Goal: Communication & Community: Answer question/provide support

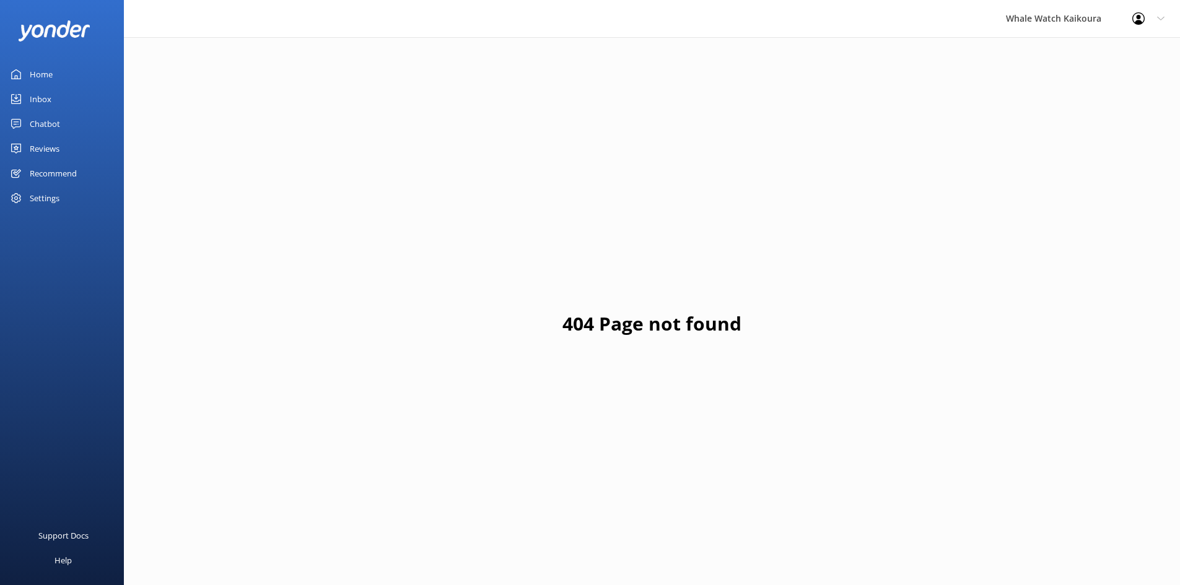
click at [30, 93] on div "Inbox" at bounding box center [41, 99] width 22 height 25
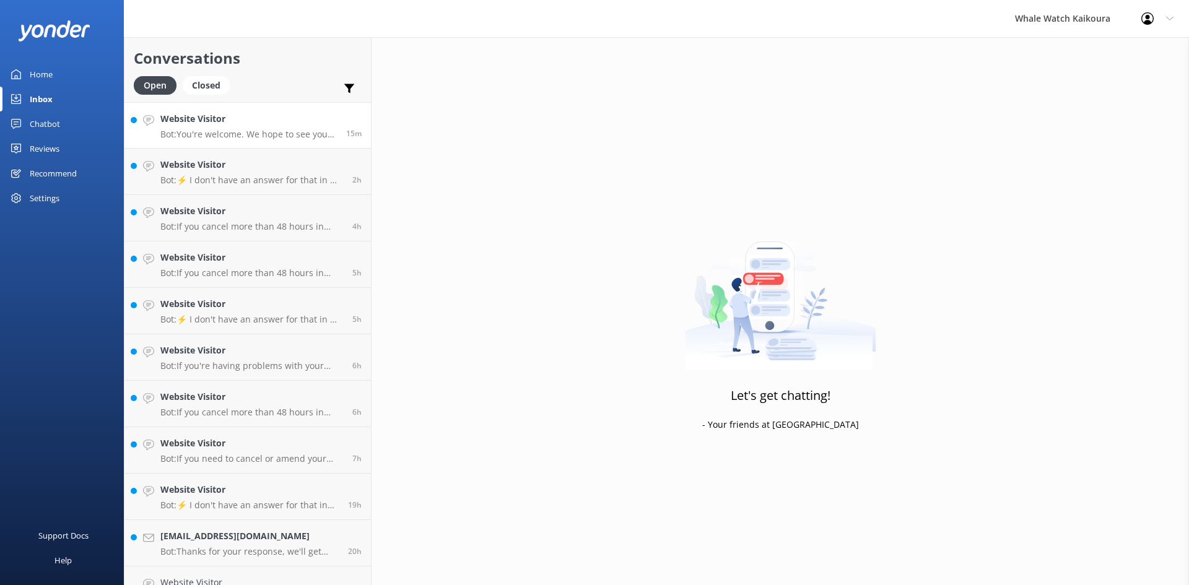
click at [268, 132] on p "Bot: You're welcome. We hope to see you at Whale Watch [PERSON_NAME] soon!" at bounding box center [248, 134] width 177 height 11
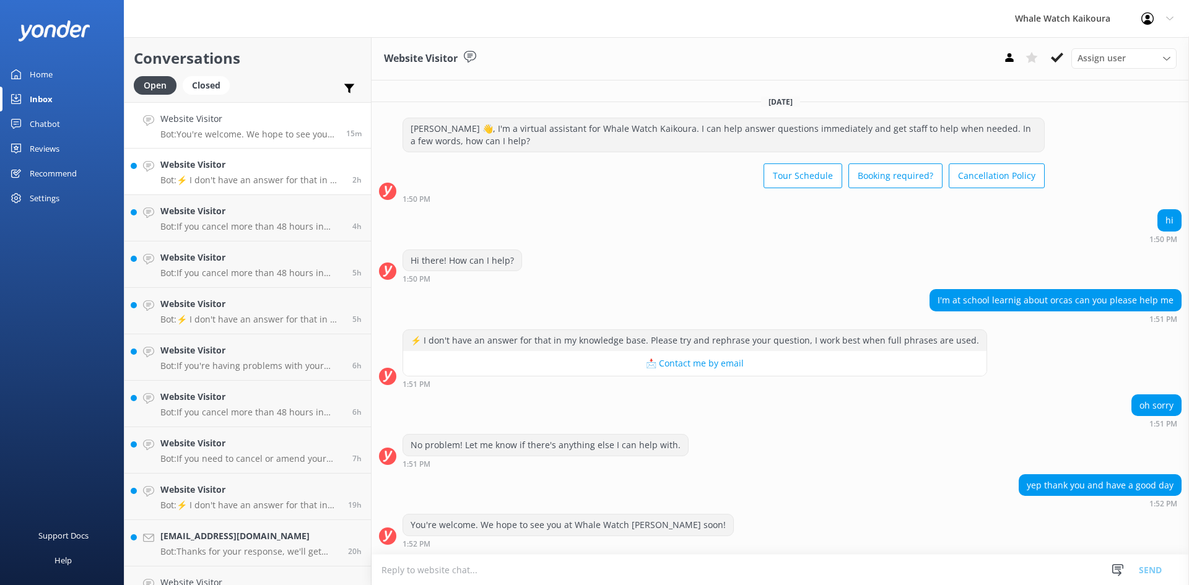
click at [222, 174] on div "Website Visitor Bot: ⚡ I don't have an answer for that in my knowledge base. Pl…" at bounding box center [251, 171] width 183 height 27
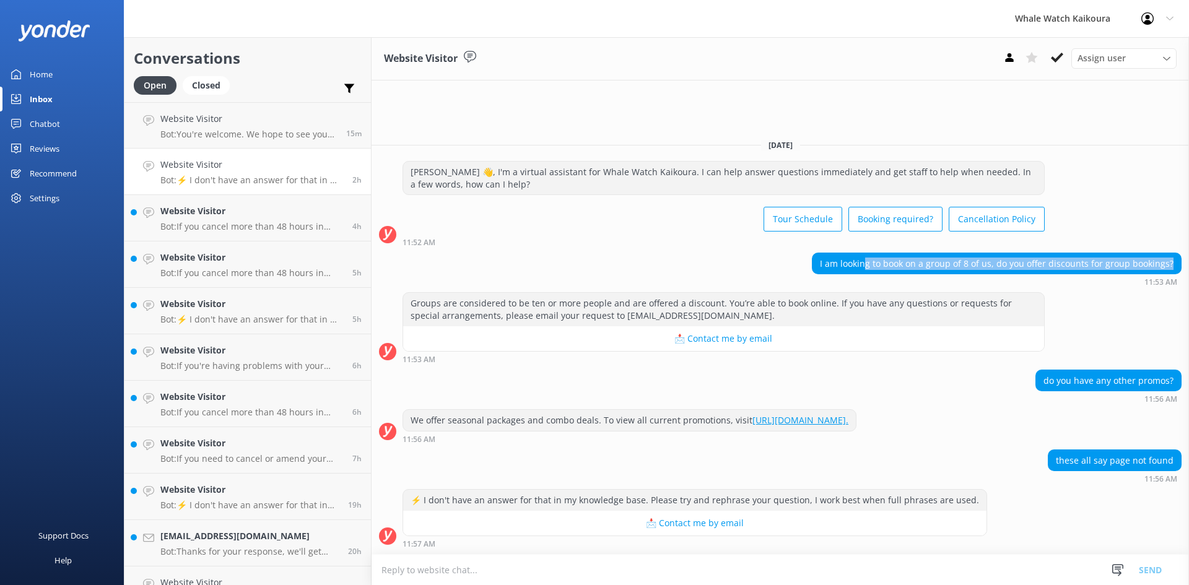
drag, startPoint x: 873, startPoint y: 268, endPoint x: 1188, endPoint y: 260, distance: 315.3
click at [1188, 260] on div "I am looking to book on a group of 8 of us, do you offer discounts for group bo…" at bounding box center [780, 270] width 817 height 34
drag, startPoint x: 837, startPoint y: 269, endPoint x: 1063, endPoint y: 269, distance: 226.0
click at [1062, 269] on div "I am looking to book on a group of 8 of us, do you offer discounts for group bo…" at bounding box center [997, 263] width 368 height 21
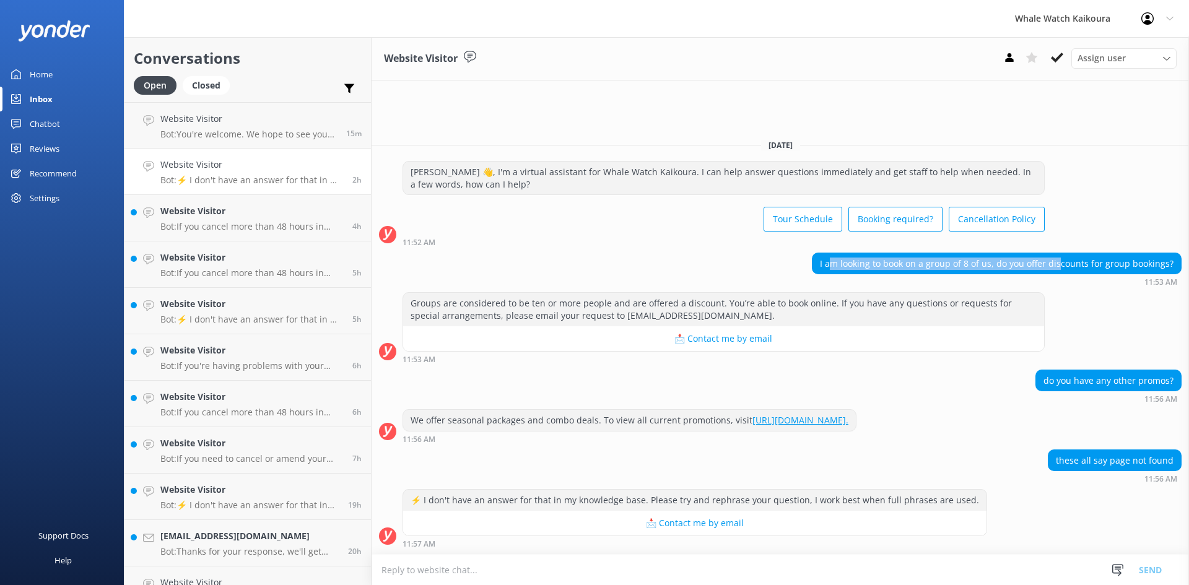
click at [1063, 269] on div "I am looking to book on a group of 8 of us, do you offer discounts for group bo…" at bounding box center [997, 263] width 368 height 21
click at [771, 557] on textarea at bounding box center [780, 570] width 817 height 30
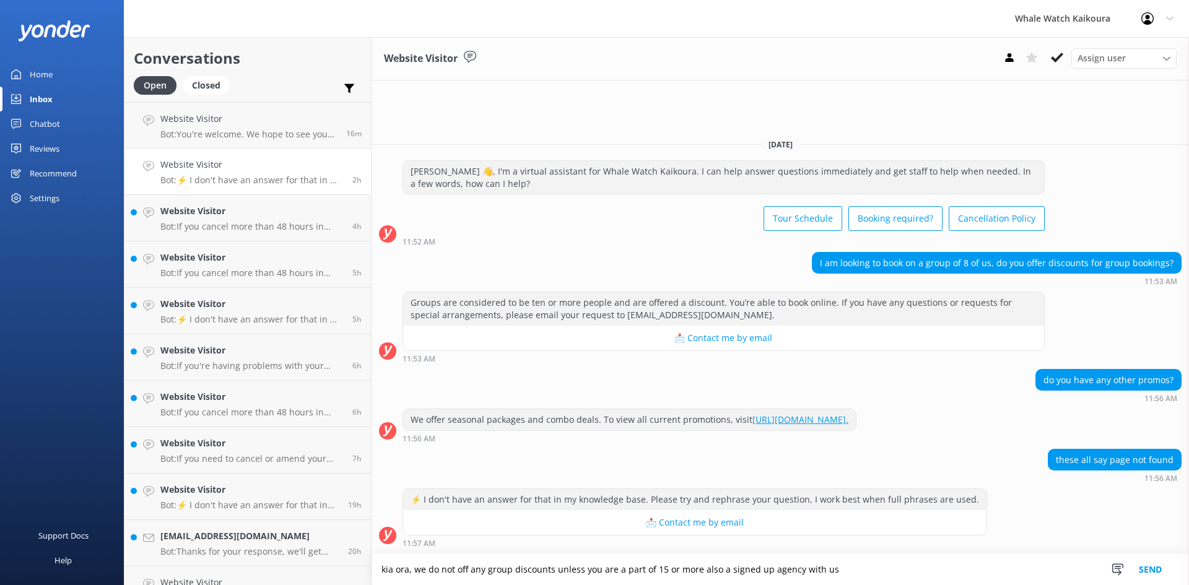
drag, startPoint x: 850, startPoint y: 565, endPoint x: 321, endPoint y: 594, distance: 529.6
click at [321, 585] on html "Whale Watch Kaikoura Profile Settings Logout Home Inbox Chatbot Content Product…" at bounding box center [594, 292] width 1189 height 585
type textarea "kia ora, we do not off any group discounts unless you are a part of 15 or more …"
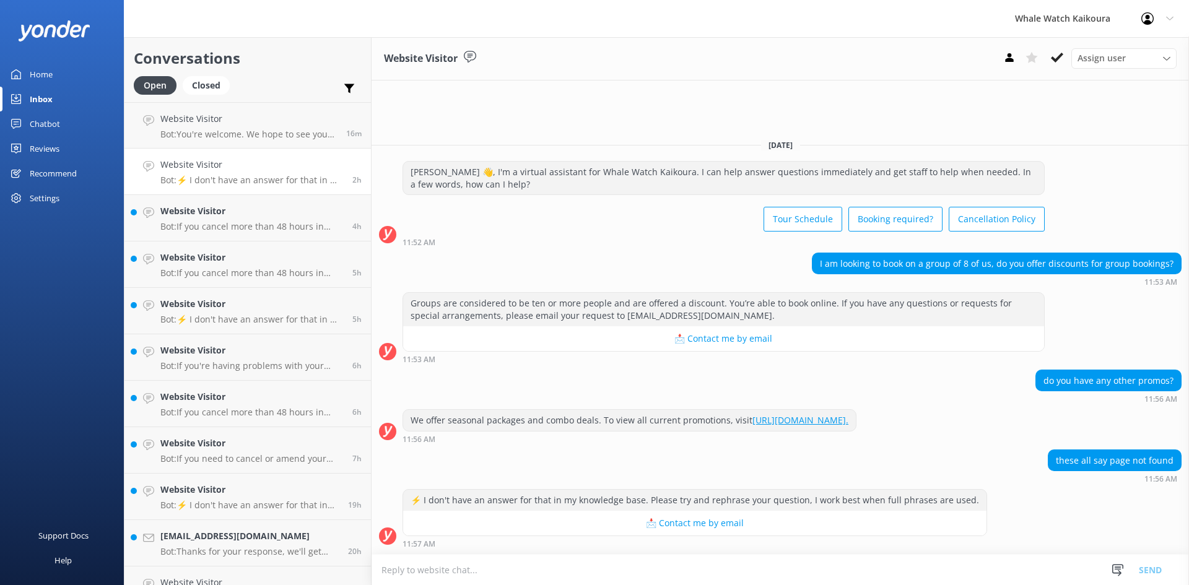
paste textarea "Kia ora, Thank you for your enquiry. We do not offer any group discounts unless…"
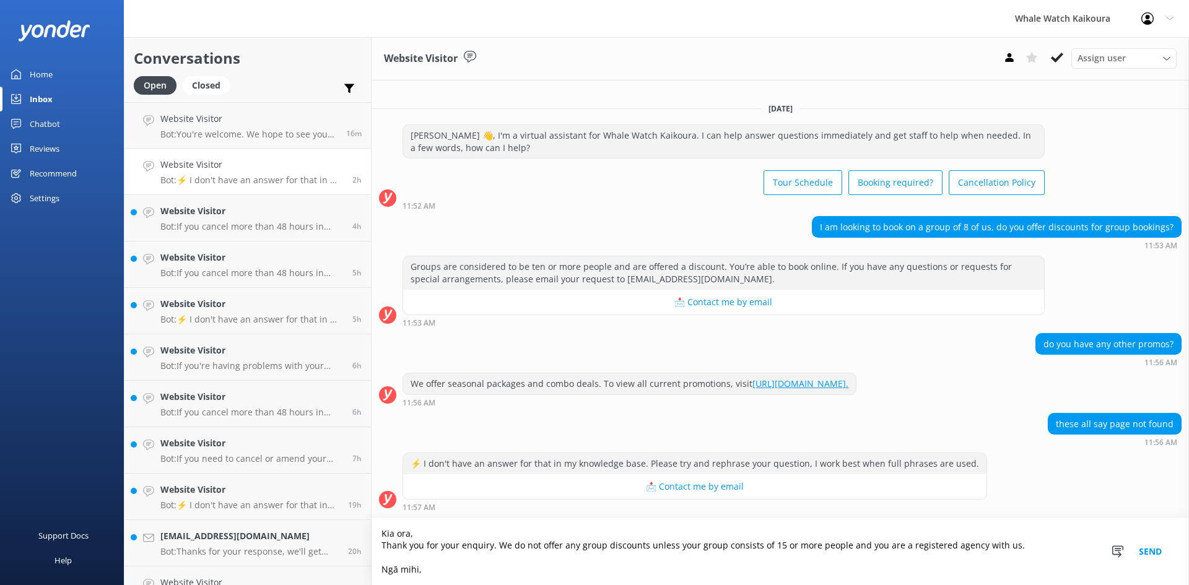
type textarea "Kia ora, Thank you for your enquiry. We do not offer any group discounts unless…"
click at [1152, 547] on button "Send" at bounding box center [1150, 551] width 46 height 67
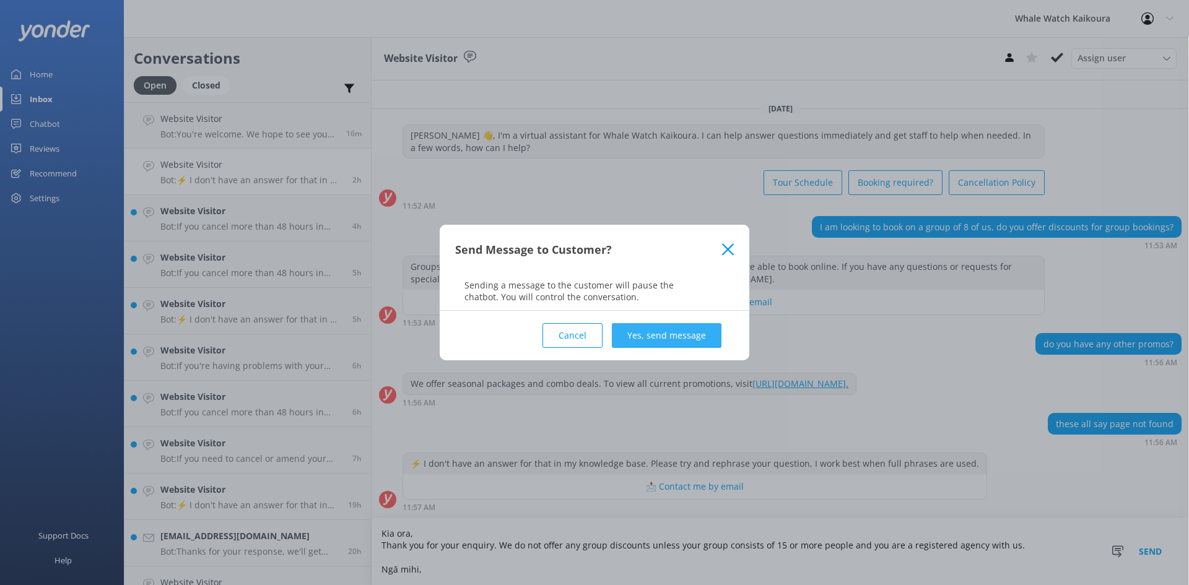
click at [642, 334] on button "Yes, send message" at bounding box center [667, 335] width 110 height 25
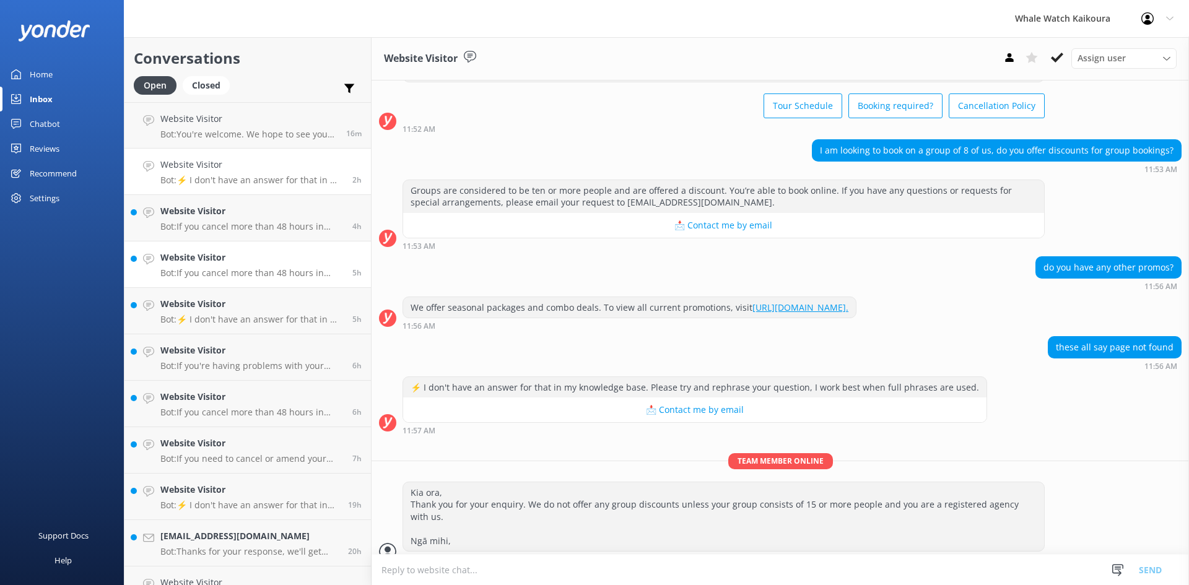
scroll to position [81, 0]
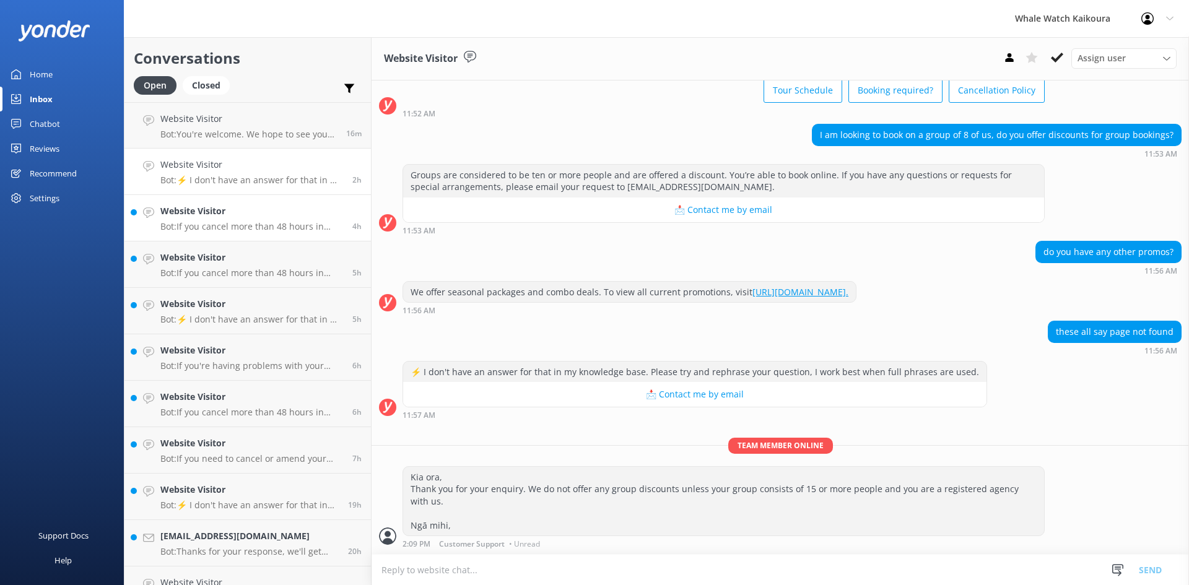
drag, startPoint x: 230, startPoint y: 211, endPoint x: 237, endPoint y: 211, distance: 6.2
click at [230, 211] on h4 "Website Visitor" at bounding box center [251, 211] width 183 height 14
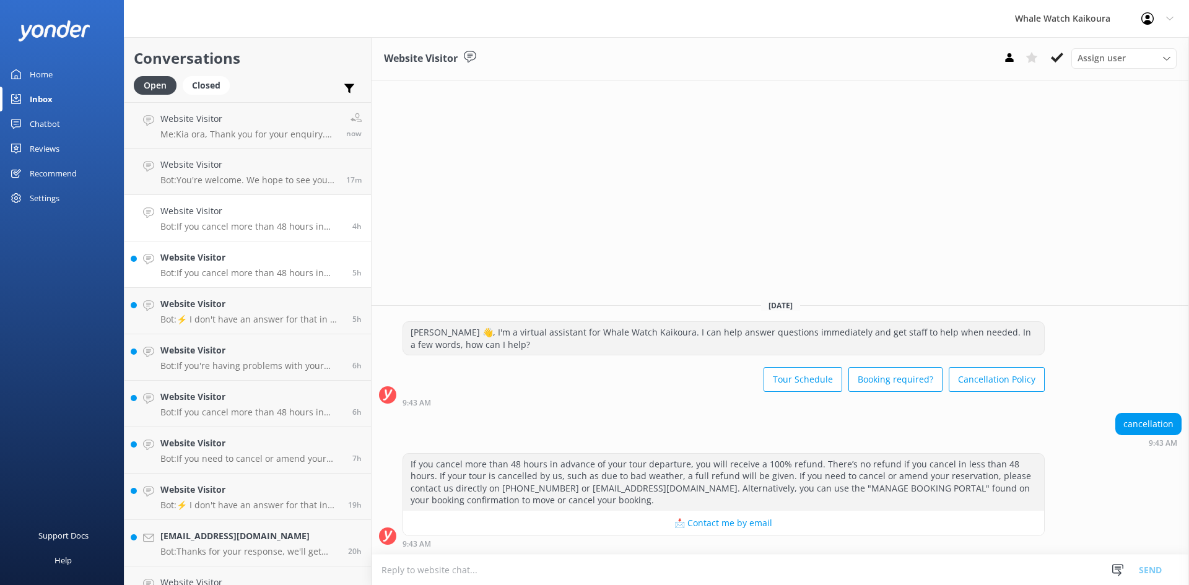
click at [242, 261] on h4 "Website Visitor" at bounding box center [251, 258] width 183 height 14
click at [259, 327] on link "Website Visitor Bot: ⚡ I don't have an answer for that in my knowledge base. Pl…" at bounding box center [247, 311] width 246 height 46
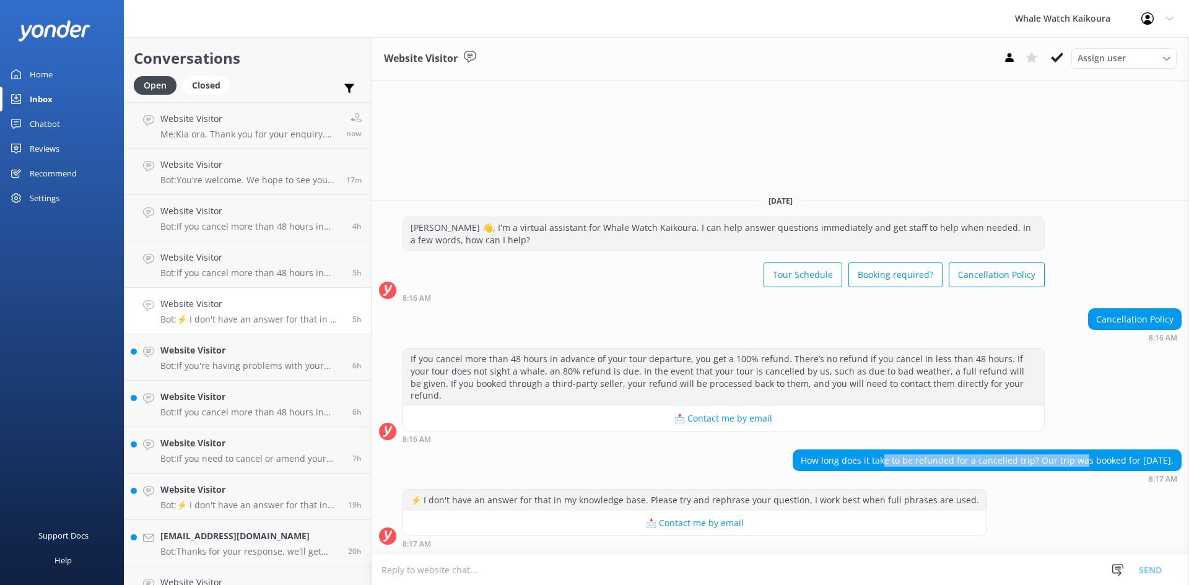
drag, startPoint x: 865, startPoint y: 462, endPoint x: 1062, endPoint y: 456, distance: 197.7
click at [1062, 456] on div "How long does it take to be refunded for a cancelled trip? Our trip was booked …" at bounding box center [987, 460] width 388 height 21
click at [1014, 463] on div "How long does it take to be refunded for a cancelled trip? Our trip was booked …" at bounding box center [987, 460] width 388 height 21
drag, startPoint x: 1086, startPoint y: 460, endPoint x: 1185, endPoint y: 459, distance: 99.7
click at [1185, 459] on div "How long does it take to be refunded for a cancelled trip? Our trip was booked …" at bounding box center [780, 467] width 817 height 34
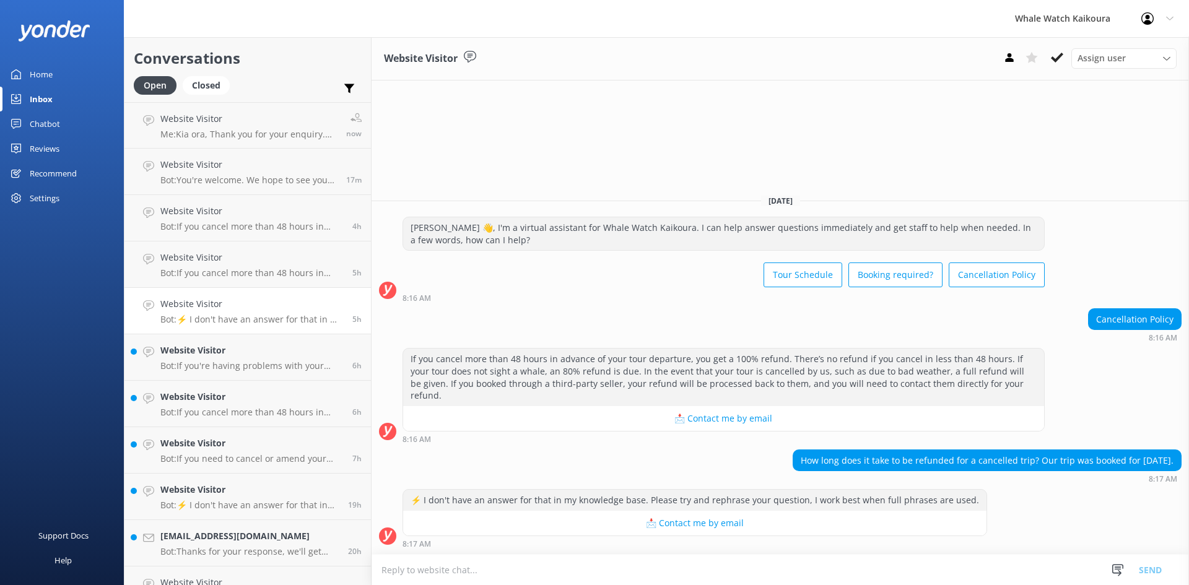
click at [1175, 459] on div "How long does it take to be refunded for a cancelled trip? Our trip was booked …" at bounding box center [987, 460] width 388 height 21
click at [557, 560] on textarea at bounding box center [780, 570] width 817 height 30
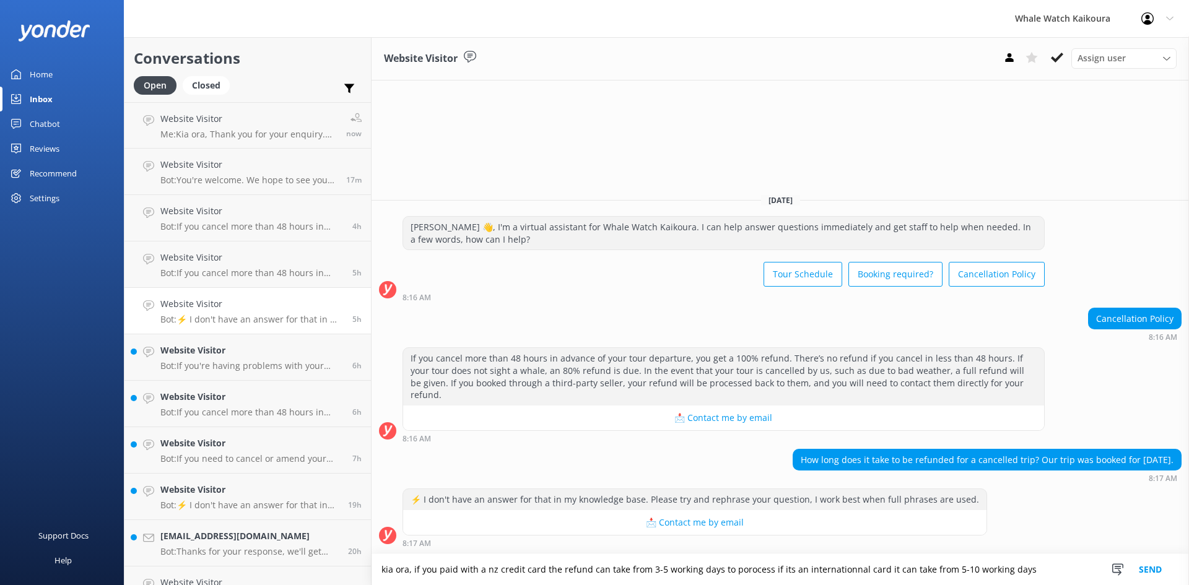
type textarea "kia ora, if you paid with a nz credit card the refund can take from 3-5 working…"
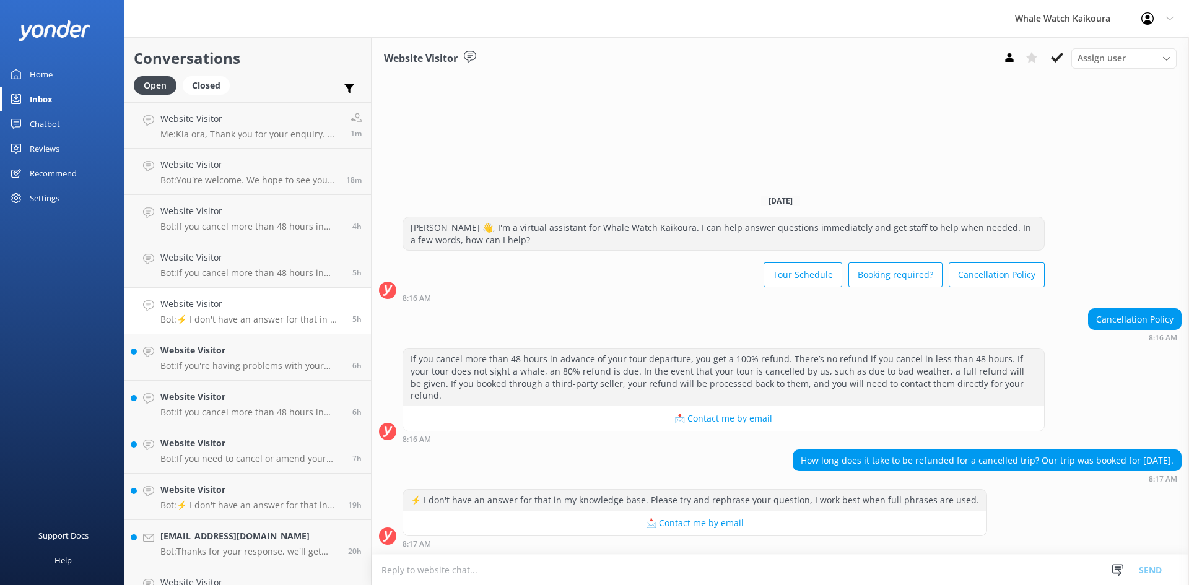
paste textarea "Kia ora, If you paid with a New Zealand credit card, the refund can take 3–5 wo…"
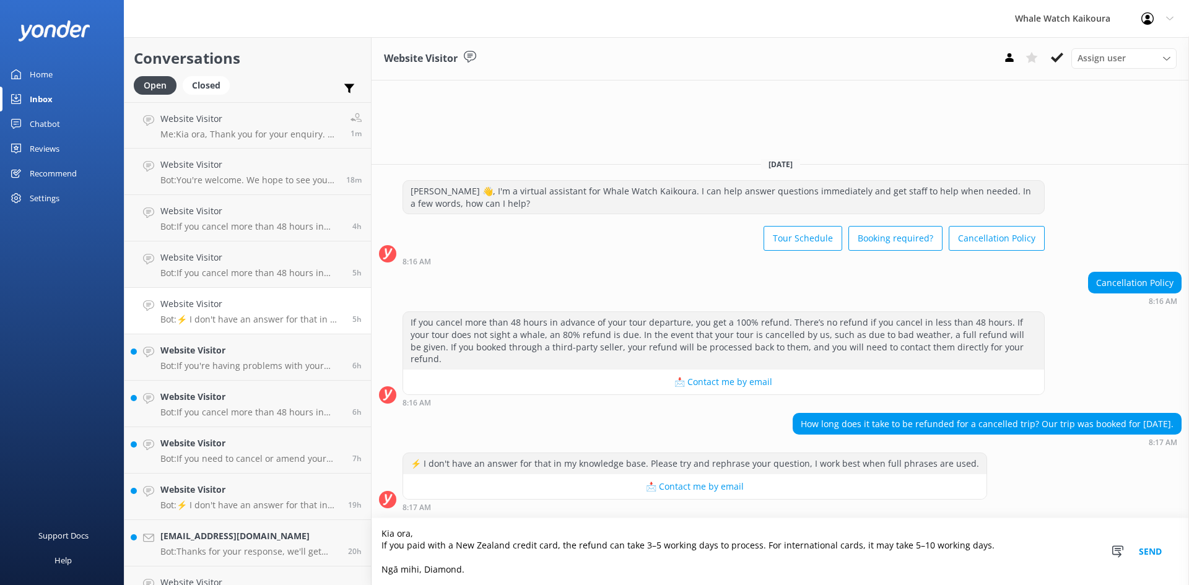
type textarea "Kia ora, If you paid with a New Zealand credit card, the refund can take 3–5 wo…"
click at [1155, 553] on button "Send" at bounding box center [1150, 551] width 46 height 67
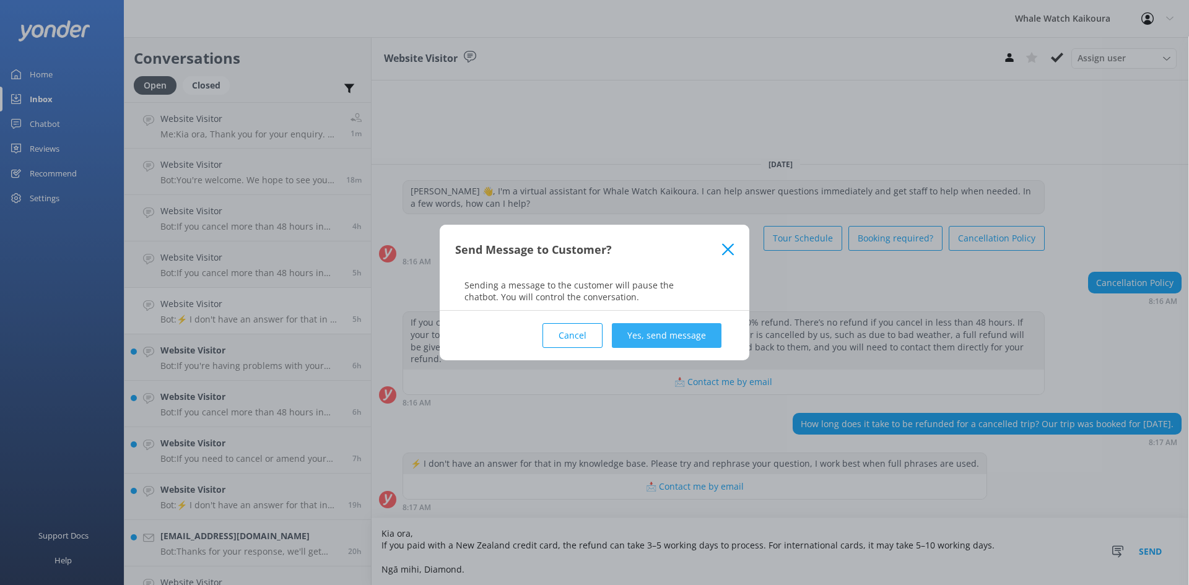
click at [648, 339] on button "Yes, send message" at bounding box center [667, 335] width 110 height 25
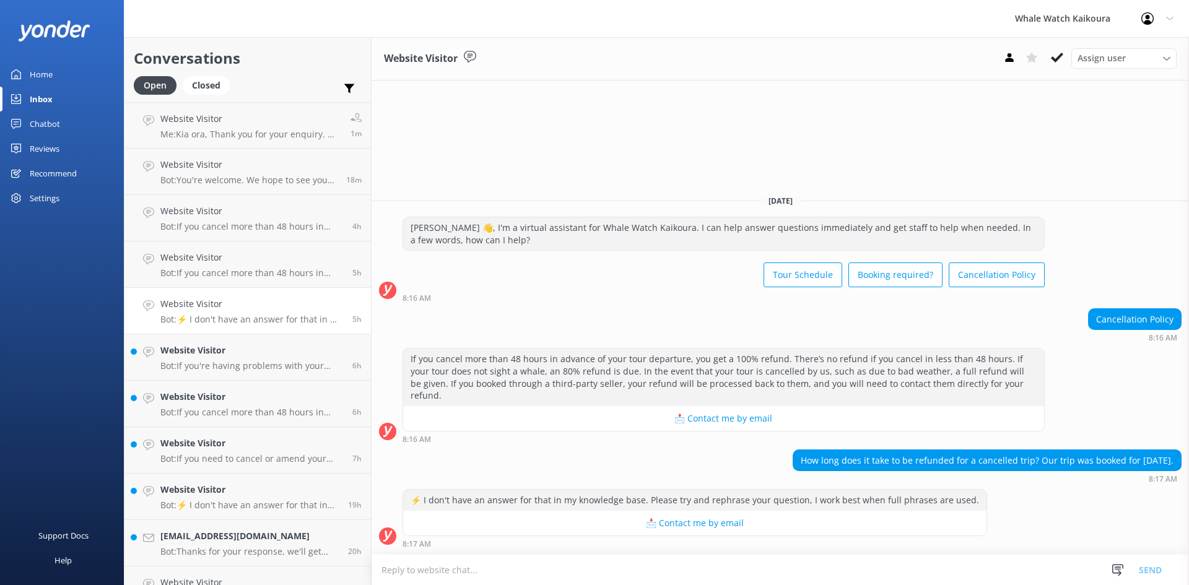
scroll to position [1, 0]
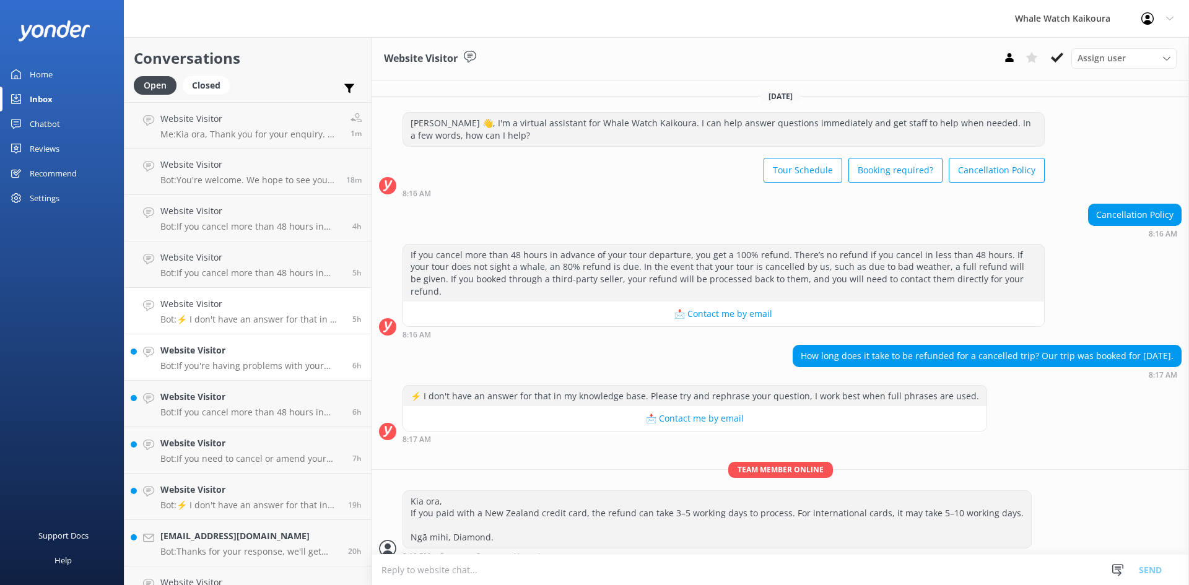
click at [234, 340] on link "Website Visitor Bot: If you're having problems with your booking, please email …" at bounding box center [247, 357] width 246 height 46
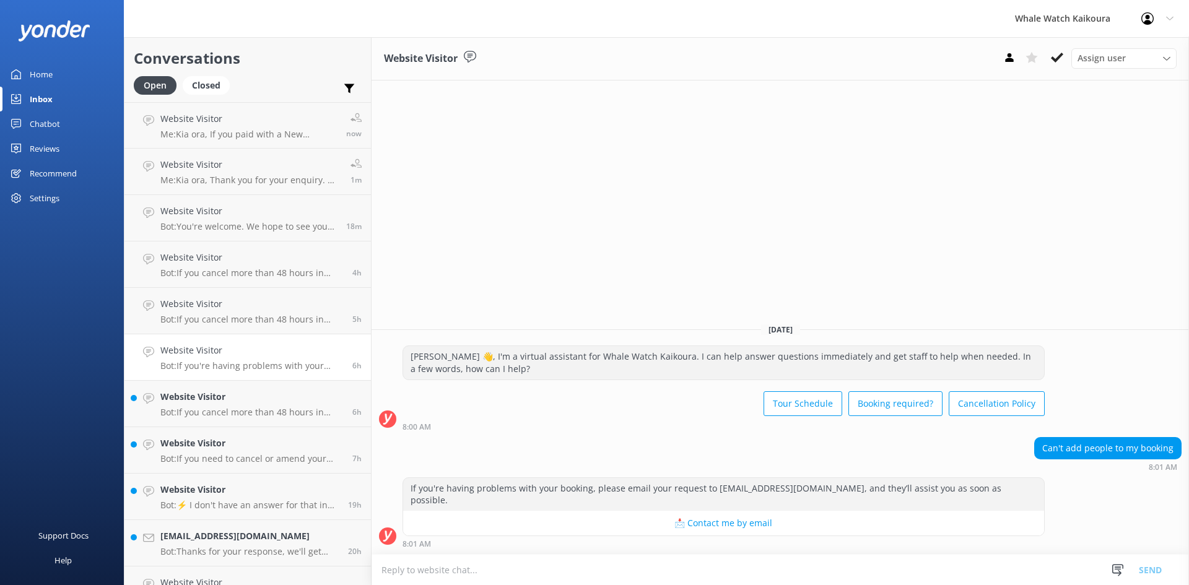
click at [637, 572] on textarea at bounding box center [780, 570] width 817 height 30
click at [211, 406] on div "Website Visitor Bot: If you cancel more than 48 hours in advance of your tour d…" at bounding box center [251, 403] width 183 height 27
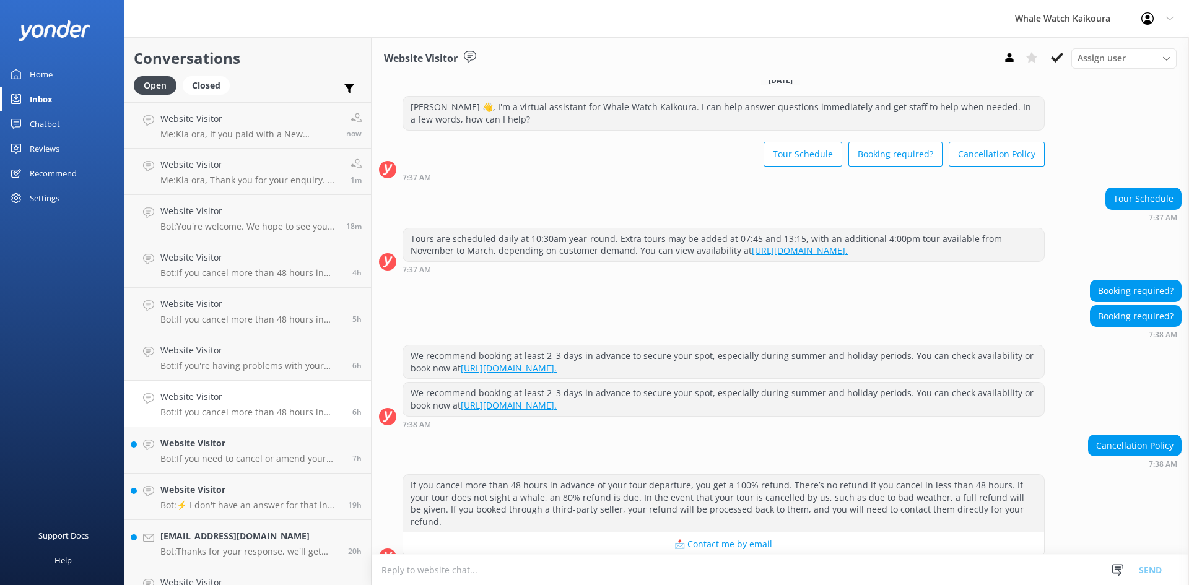
scroll to position [26, 0]
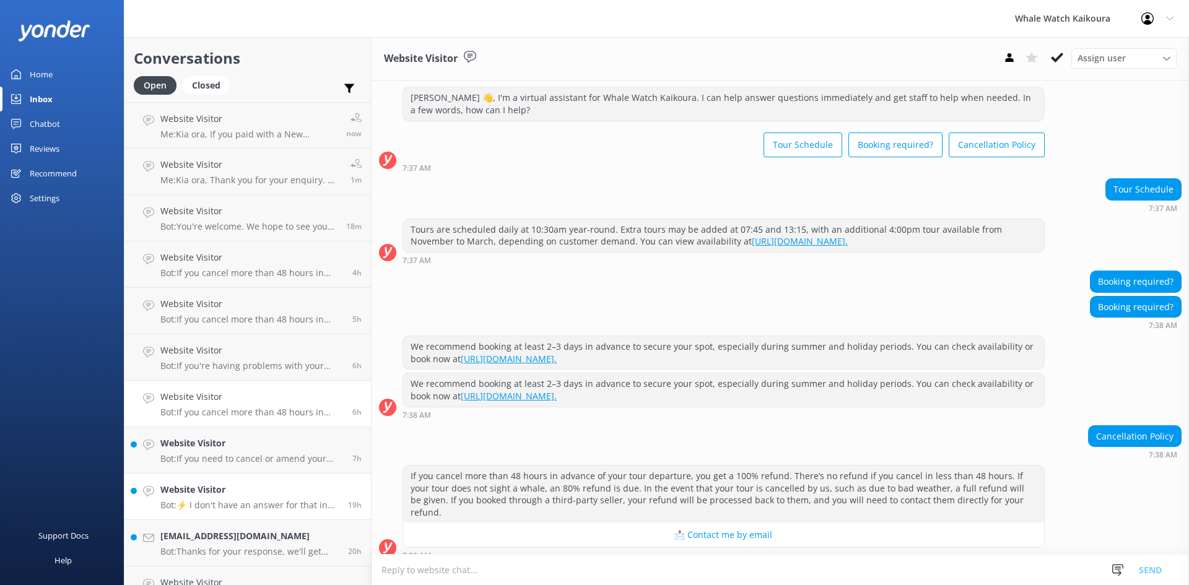
click at [204, 489] on h4 "Website Visitor" at bounding box center [249, 490] width 178 height 14
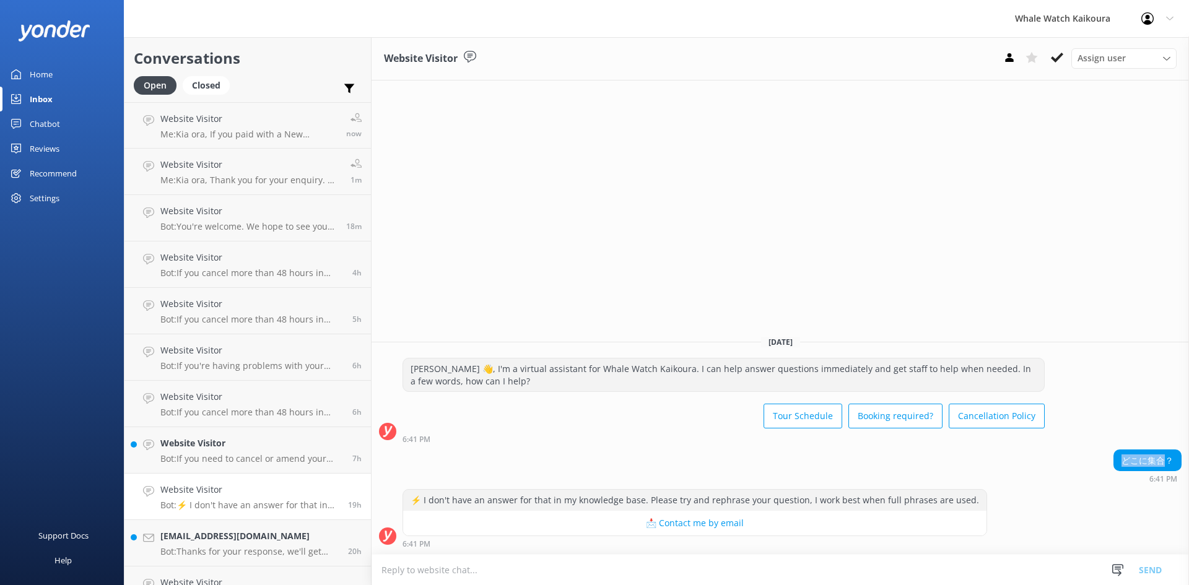
drag, startPoint x: 1169, startPoint y: 458, endPoint x: 1110, endPoint y: 466, distance: 58.8
click at [1110, 466] on div "どこに集合？ 6:41 PM" at bounding box center [780, 467] width 817 height 34
click at [1141, 460] on div "どこに集合？" at bounding box center [1147, 460] width 67 height 21
drag, startPoint x: 1121, startPoint y: 461, endPoint x: 1170, endPoint y: 458, distance: 49.7
click at [1170, 458] on div "どこに集合？" at bounding box center [1147, 460] width 67 height 21
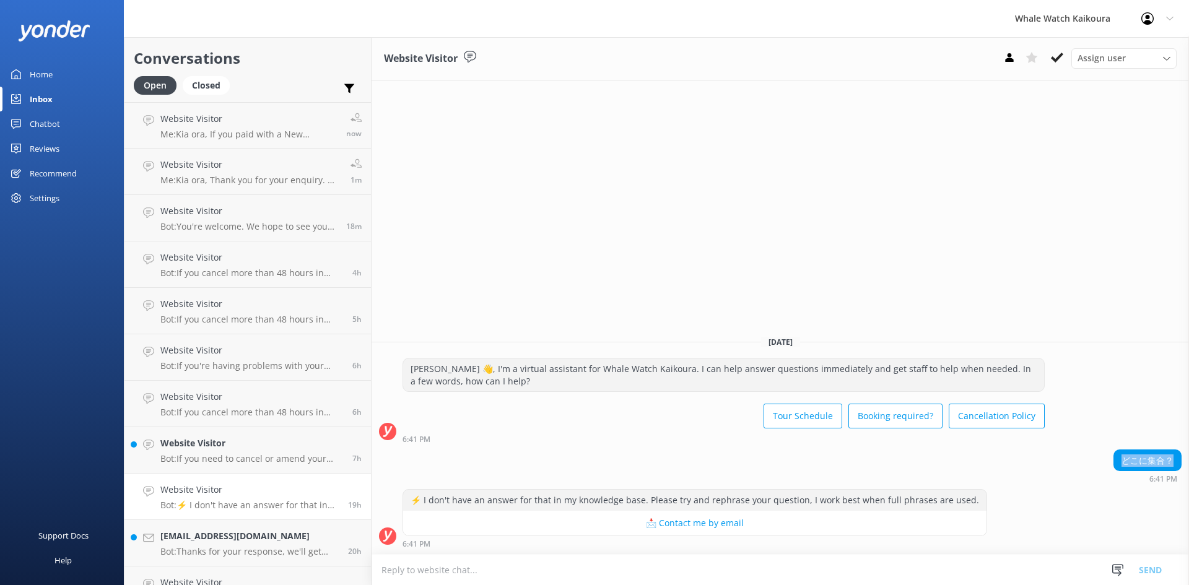
copy div "どこに集合？"
click at [199, 448] on h4 "Website Visitor" at bounding box center [251, 444] width 183 height 14
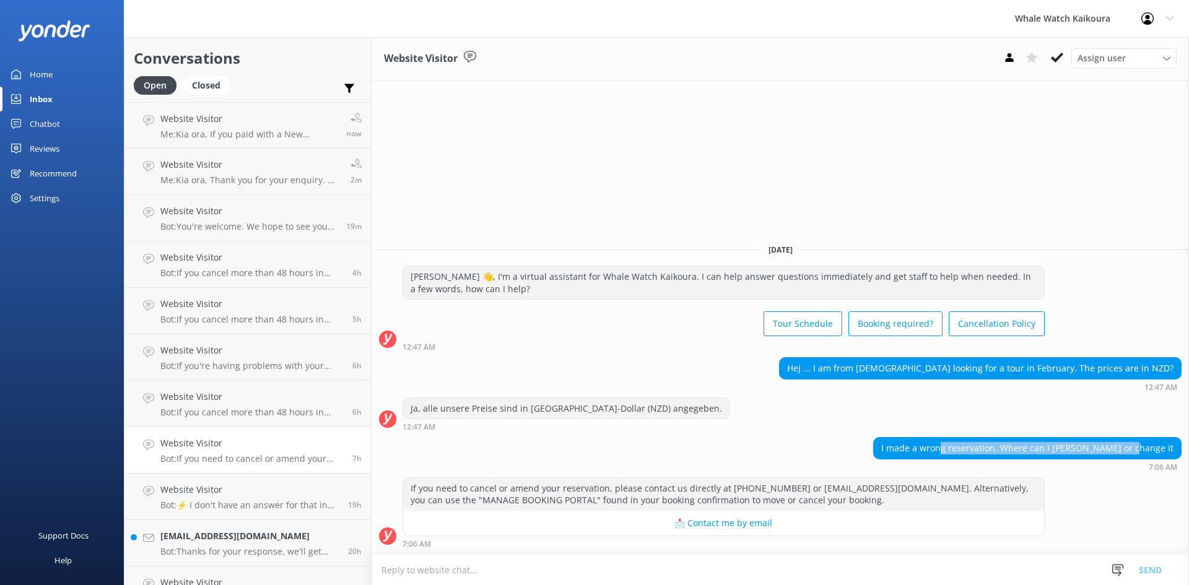
drag, startPoint x: 995, startPoint y: 450, endPoint x: 1188, endPoint y: 445, distance: 193.9
click at [1188, 445] on div "I made a wrong reservation. Where can I [PERSON_NAME] or change it 7:06 AM" at bounding box center [780, 454] width 817 height 34
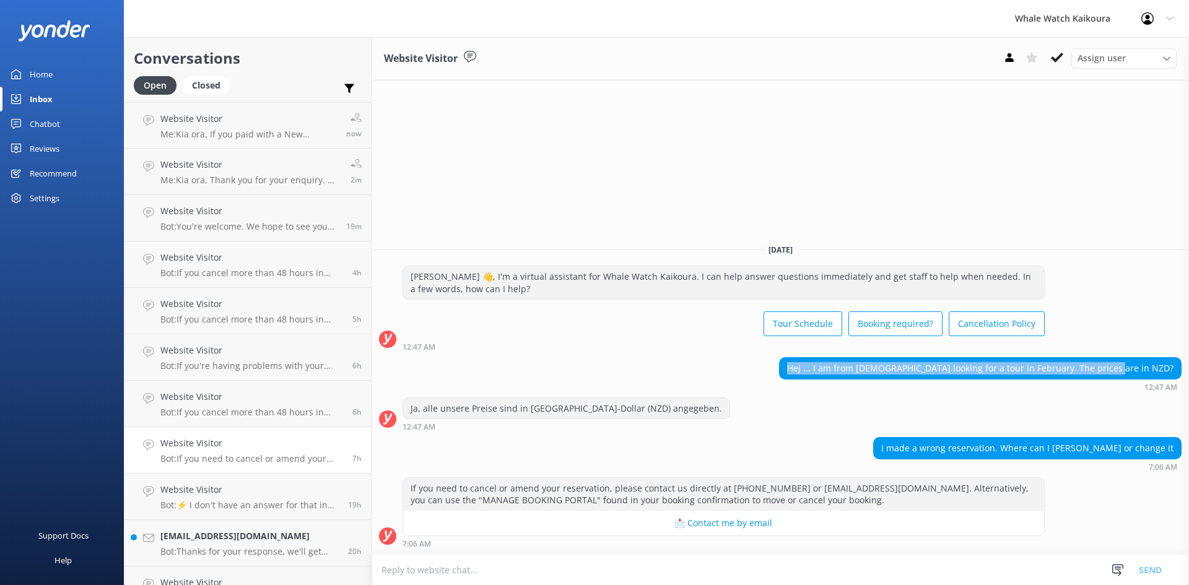
drag, startPoint x: 852, startPoint y: 367, endPoint x: 1178, endPoint y: 367, distance: 326.4
click at [1178, 367] on div "Hej ... I am from [DEMOGRAPHIC_DATA] looking for a tour in February. The prices…" at bounding box center [980, 368] width 401 height 21
click at [892, 367] on div "Hej ... I am from [DEMOGRAPHIC_DATA] looking for a tour in February. The prices…" at bounding box center [980, 368] width 401 height 21
drag, startPoint x: 912, startPoint y: 367, endPoint x: 1143, endPoint y: 370, distance: 231.0
click at [1124, 370] on div "Hej ... I am from [DEMOGRAPHIC_DATA] looking for a tour in February. The prices…" at bounding box center [980, 368] width 401 height 21
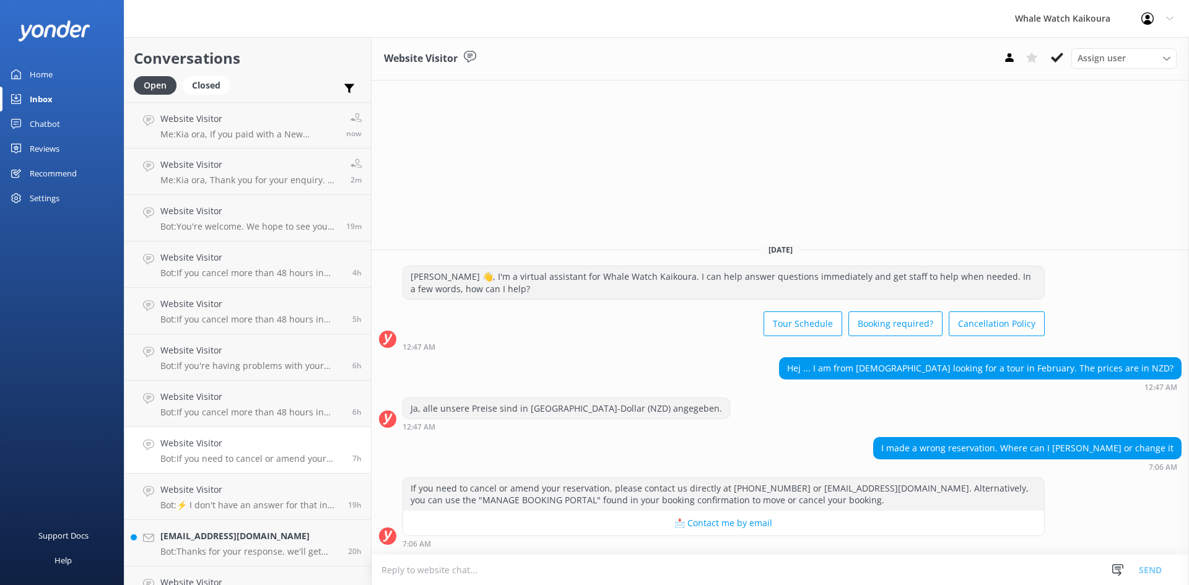
click at [1168, 370] on div "Hej ... I am from [DEMOGRAPHIC_DATA] looking for a tour in February. The prices…" at bounding box center [980, 368] width 401 height 21
drag, startPoint x: 1091, startPoint y: 370, endPoint x: 1183, endPoint y: 363, distance: 92.5
click at [1183, 363] on div "Hej ... I am from [DEMOGRAPHIC_DATA] looking for a tour in February. The prices…" at bounding box center [780, 374] width 817 height 34
click at [561, 568] on textarea at bounding box center [780, 570] width 817 height 30
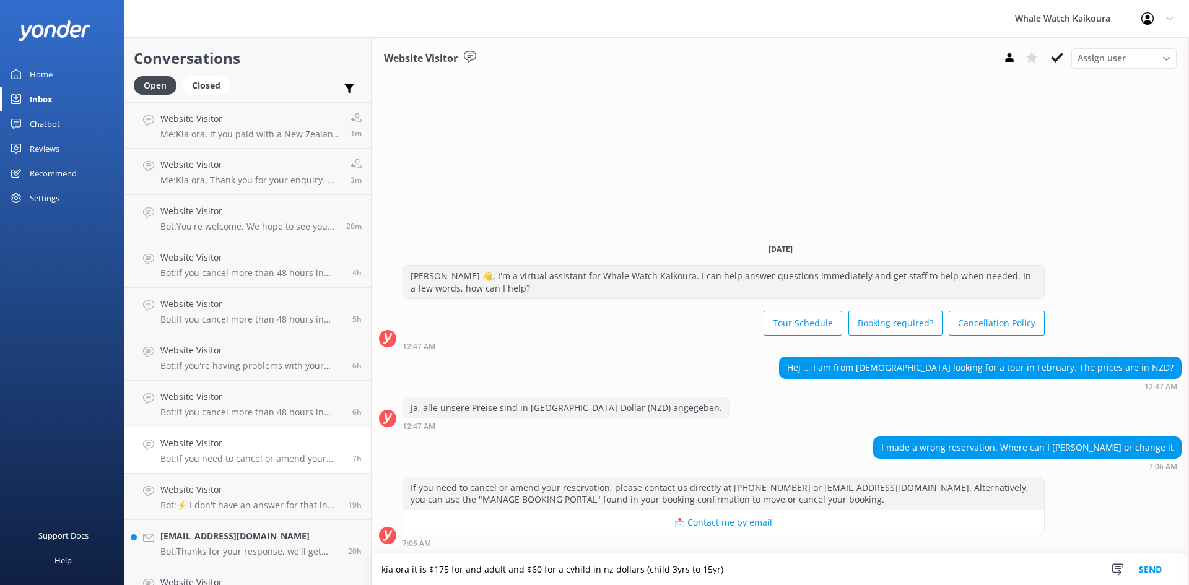
drag, startPoint x: 746, startPoint y: 571, endPoint x: 370, endPoint y: 566, distance: 375.3
click at [370, 566] on div "Conversations Open Closed Important Assigned to me Unassigned Website Visitor M…" at bounding box center [656, 311] width 1065 height 548
click at [769, 569] on textarea "kia ora it is $175 for and adult and $60 for a cvhild in nz dollars (child 3yrs…" at bounding box center [780, 569] width 817 height 31
drag, startPoint x: 725, startPoint y: 488, endPoint x: 876, endPoint y: 484, distance: 150.5
click at [876, 484] on div "If you need to cancel or amend your reservation, please contact us directly at …" at bounding box center [723, 493] width 641 height 33
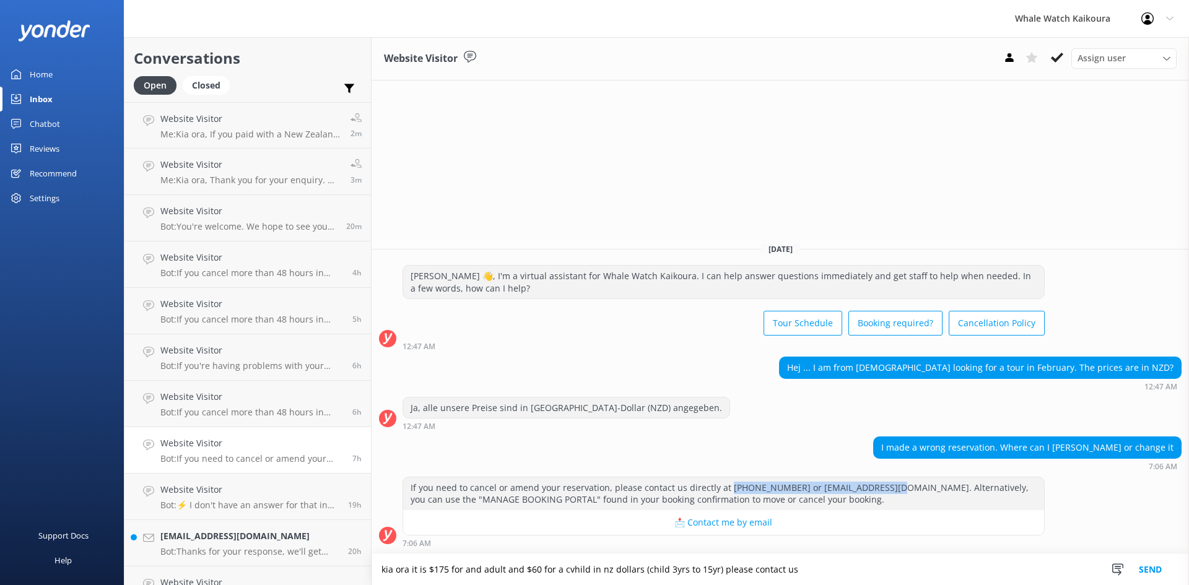
copy div "03 319 6767 or [EMAIL_ADDRESS][DOMAIN_NAME]"
click at [815, 570] on textarea "kia ora it is $175 for and adult and $60 for a cvhild in nz dollars (child 3yrs…" at bounding box center [780, 569] width 817 height 31
paste textarea "03 319 6767 or [EMAIL_ADDRESS][DOMAIN_NAME]"
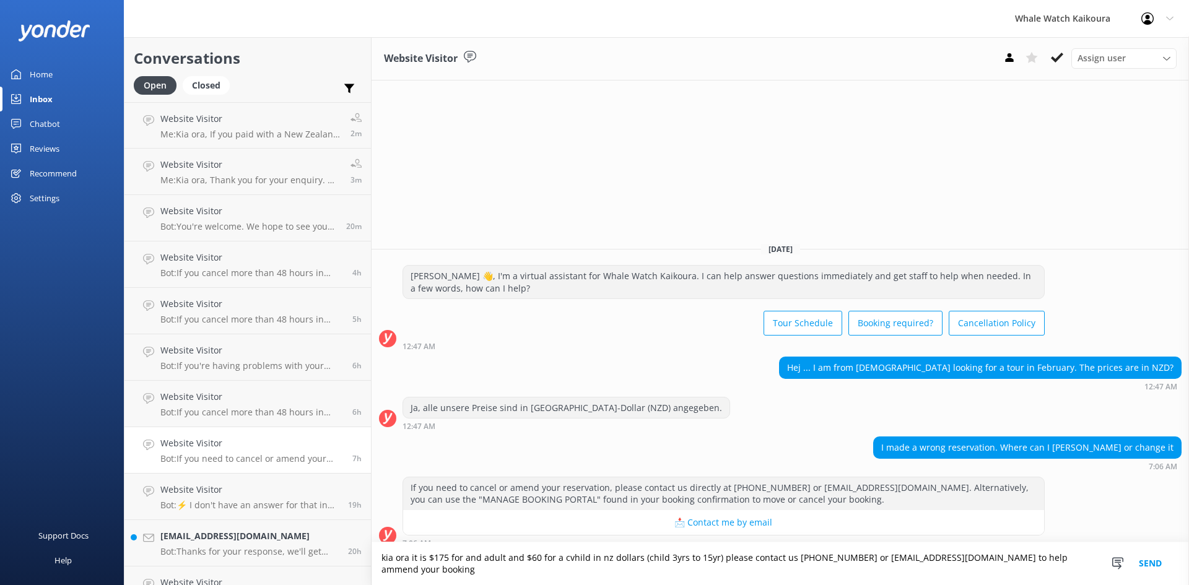
type textarea "kia ora it is $175 for and adult and $60 for a cvhild in nz dollars (child 3yrs…"
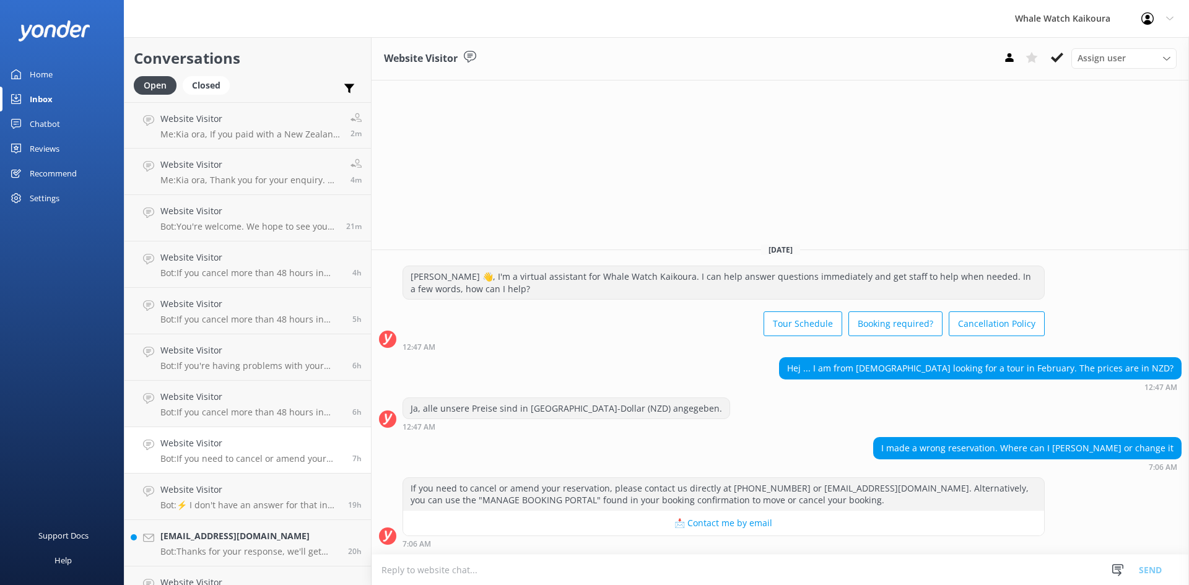
paste textarea "Kia ora, The cost is $175 NZD for an adult and $60 NZD for a child (ages [DEMOG…"
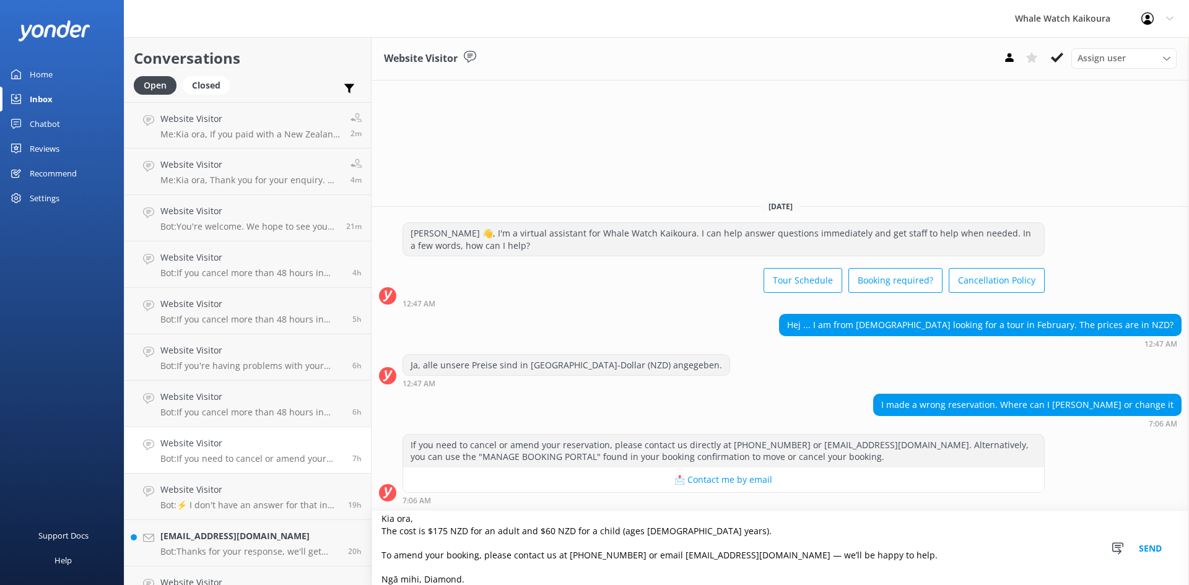
type textarea "Kia ora, The cost is $175 NZD for an adult and $60 NZD for a child (ages [DEMOG…"
click at [1156, 555] on button "Send" at bounding box center [1150, 549] width 46 height 74
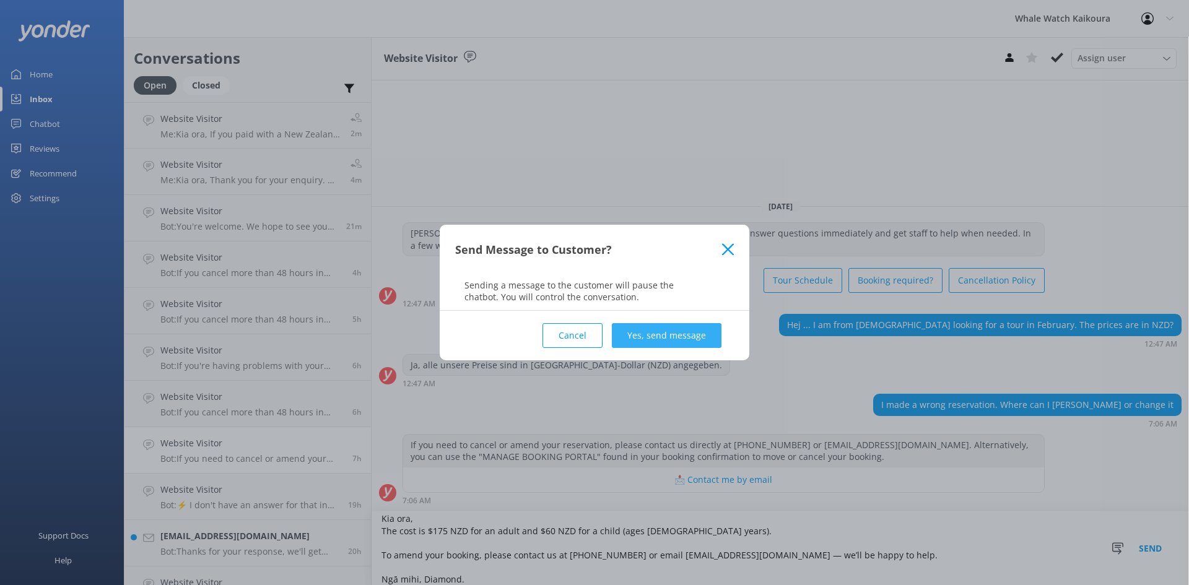
click at [664, 326] on button "Yes, send message" at bounding box center [667, 335] width 110 height 25
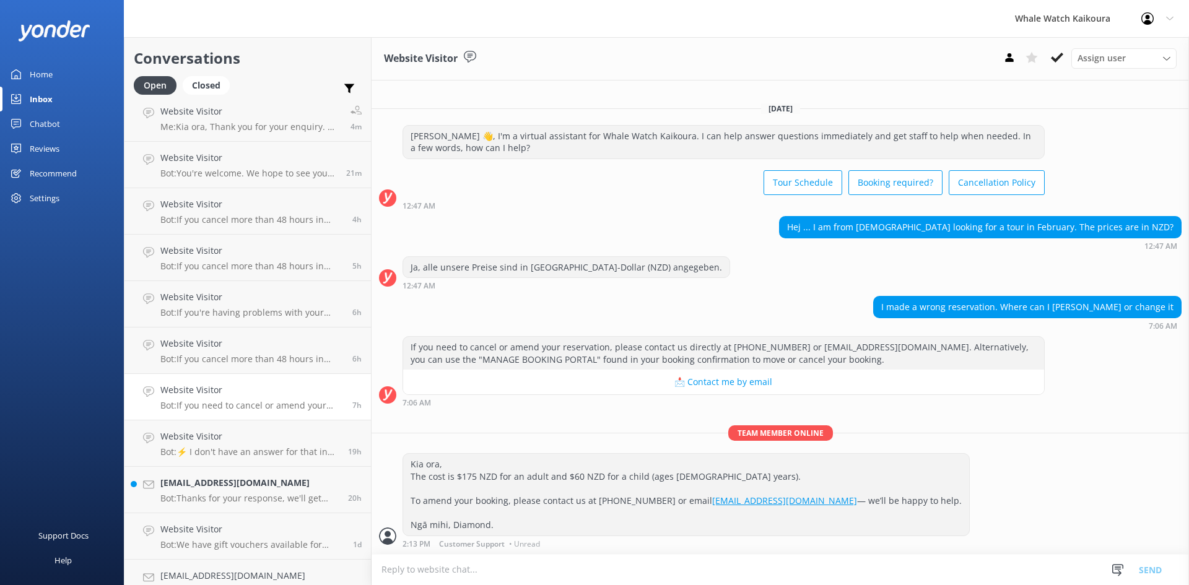
scroll to position [121, 0]
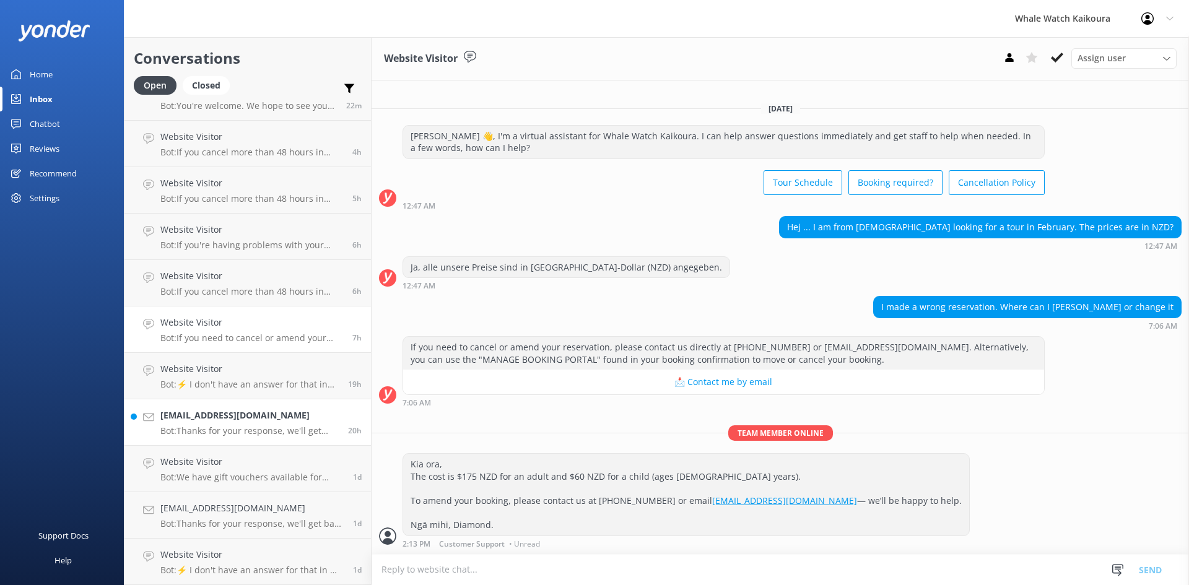
click at [231, 418] on h4 "[EMAIL_ADDRESS][DOMAIN_NAME]" at bounding box center [249, 416] width 178 height 14
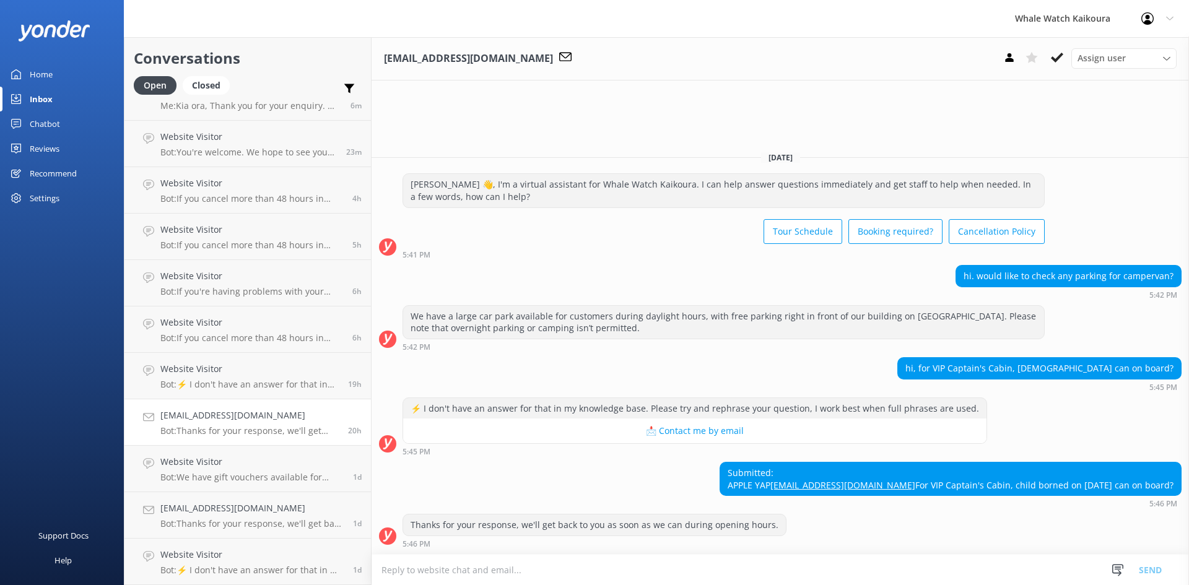
click at [542, 570] on textarea at bounding box center [780, 570] width 817 height 30
paste textarea "Children aged [DEMOGRAPHIC_DATA] years are charged $60 each."
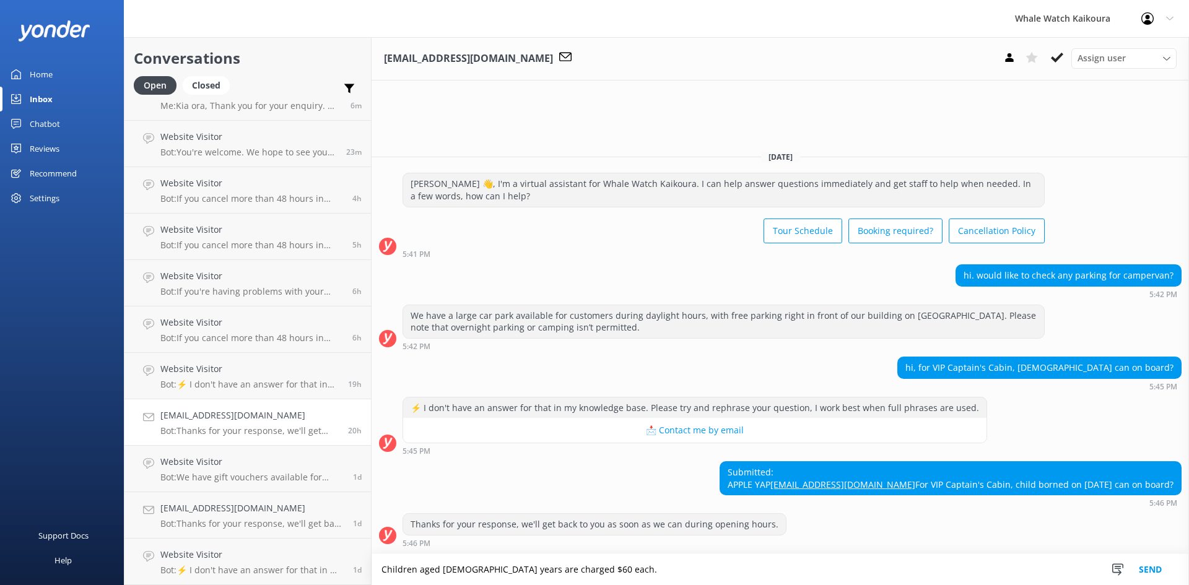
drag, startPoint x: 584, startPoint y: 567, endPoint x: 510, endPoint y: 568, distance: 73.7
click at [510, 568] on textarea "Children aged [DEMOGRAPHIC_DATA] years are charged $60 each." at bounding box center [780, 569] width 817 height 31
paste textarea "[URL][DOMAIN_NAME]"
paste textarea "03 319 6767 or email [EMAIL_ADDRESS][DOMAIN_NAME]"
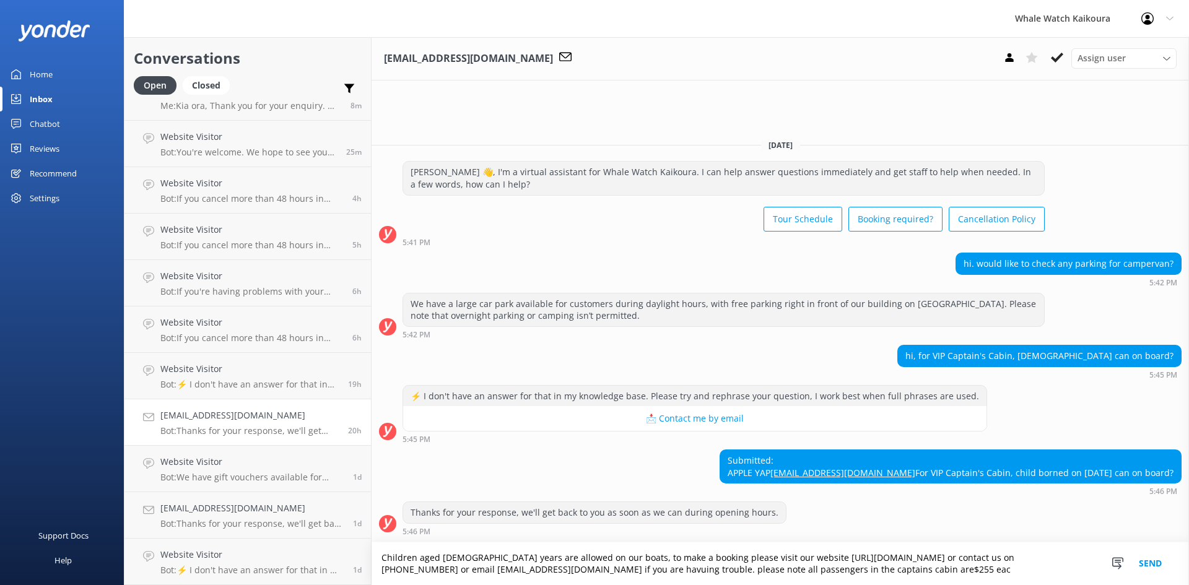
type textarea "Children aged [DEMOGRAPHIC_DATA] years are allowed on our boats, to make a book…"
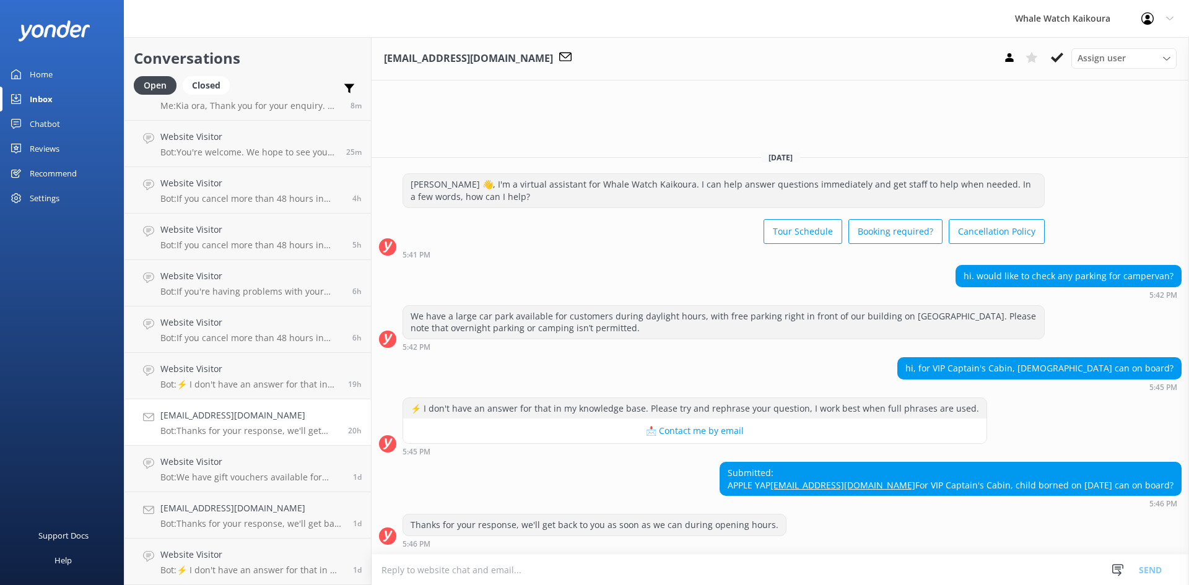
click at [513, 571] on textarea at bounding box center [780, 570] width 817 height 30
paste textarea "Kia ora, Children aged [DEMOGRAPHIC_DATA] years are welcome on our tours. To ma…"
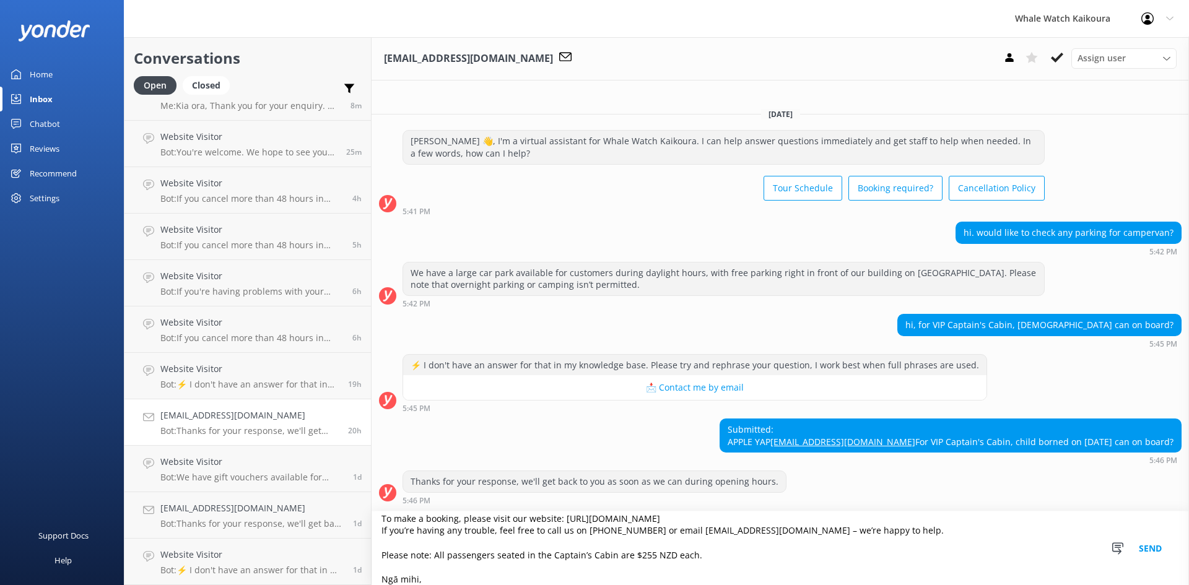
scroll to position [7, 0]
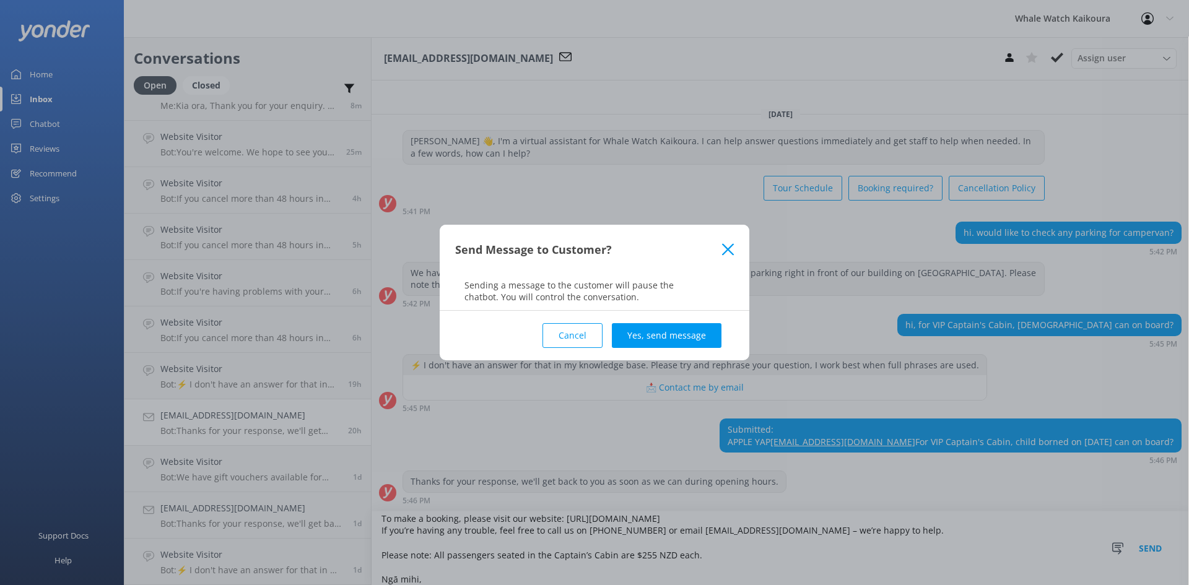
click at [730, 246] on icon at bounding box center [728, 249] width 12 height 12
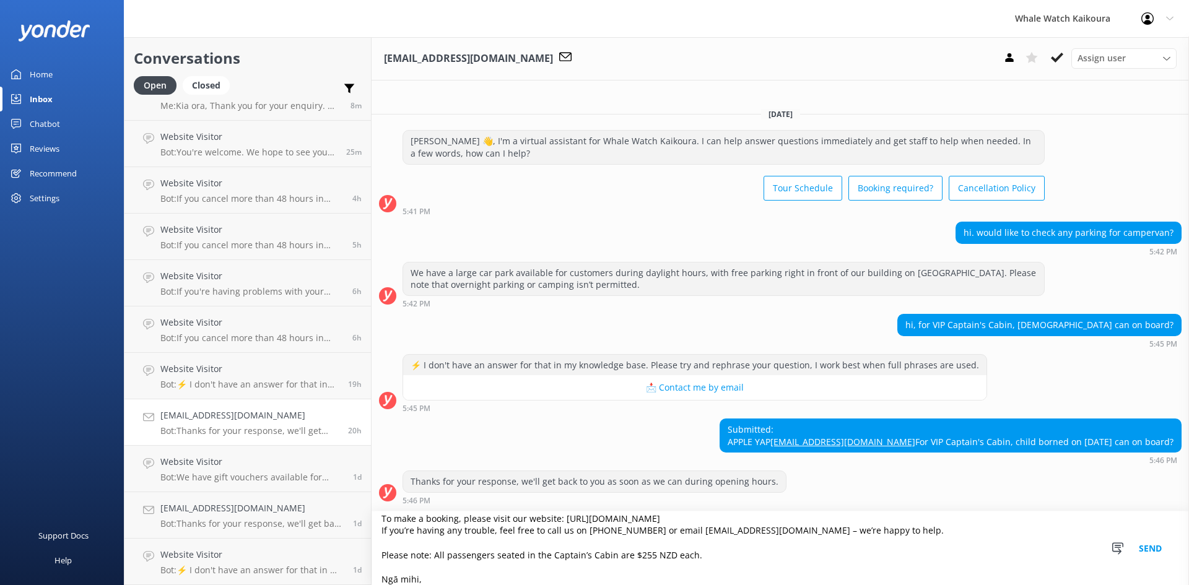
click at [456, 577] on textarea "Kia ora, Children aged [DEMOGRAPHIC_DATA] years are welcome on our tours. To ma…" at bounding box center [780, 549] width 817 height 74
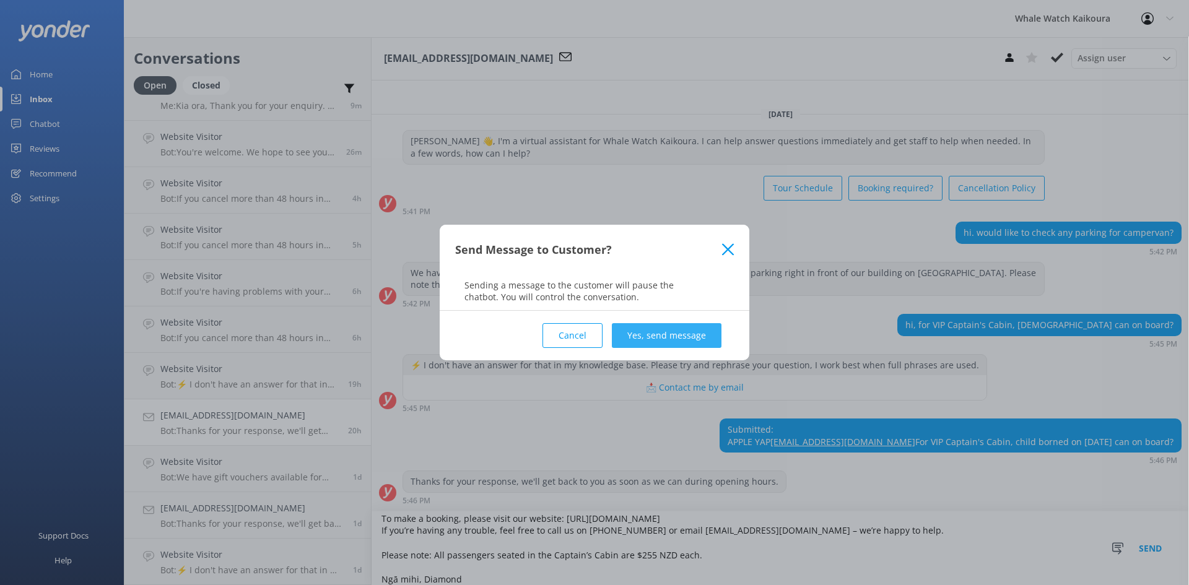
type textarea "Kia ora, Children aged [DEMOGRAPHIC_DATA] years are welcome on our tours. To ma…"
click at [687, 328] on button "Yes, send message" at bounding box center [667, 335] width 110 height 25
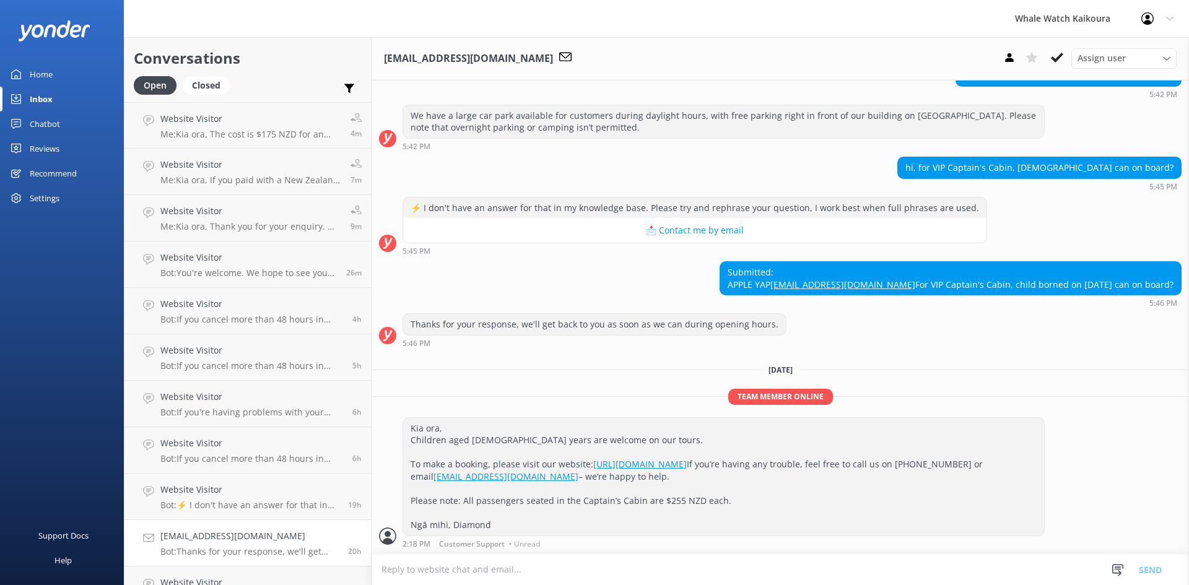
scroll to position [164, 0]
click at [36, 76] on div "Home" at bounding box center [41, 74] width 23 height 25
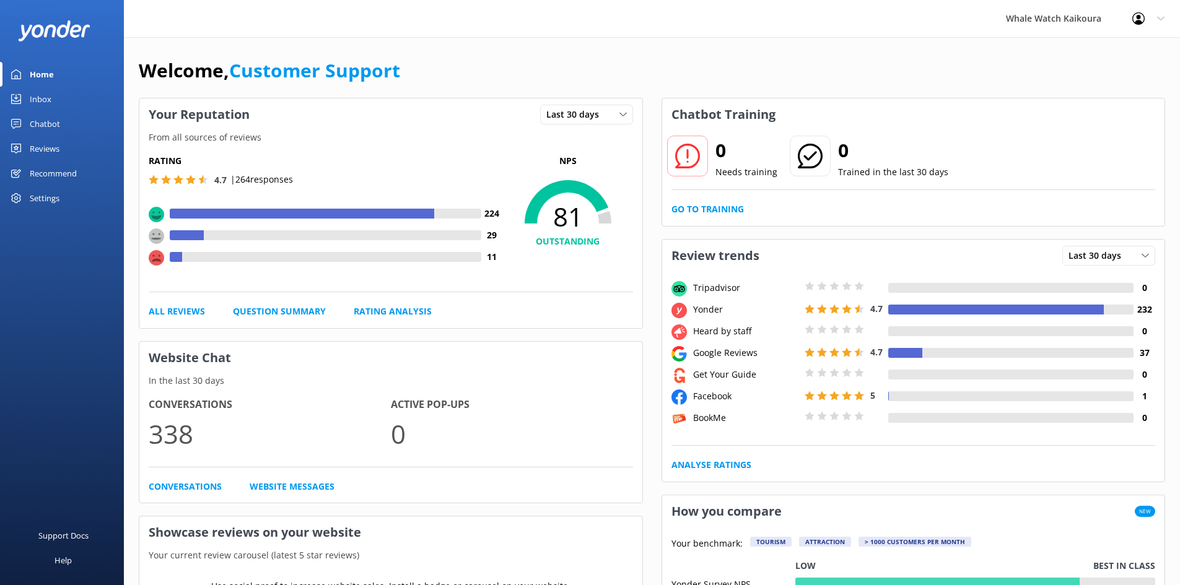
click at [383, 258] on div at bounding box center [331, 257] width 299 height 10
click at [688, 158] on use at bounding box center [686, 156] width 25 height 25
click at [702, 205] on link "Go to Training" at bounding box center [707, 210] width 72 height 14
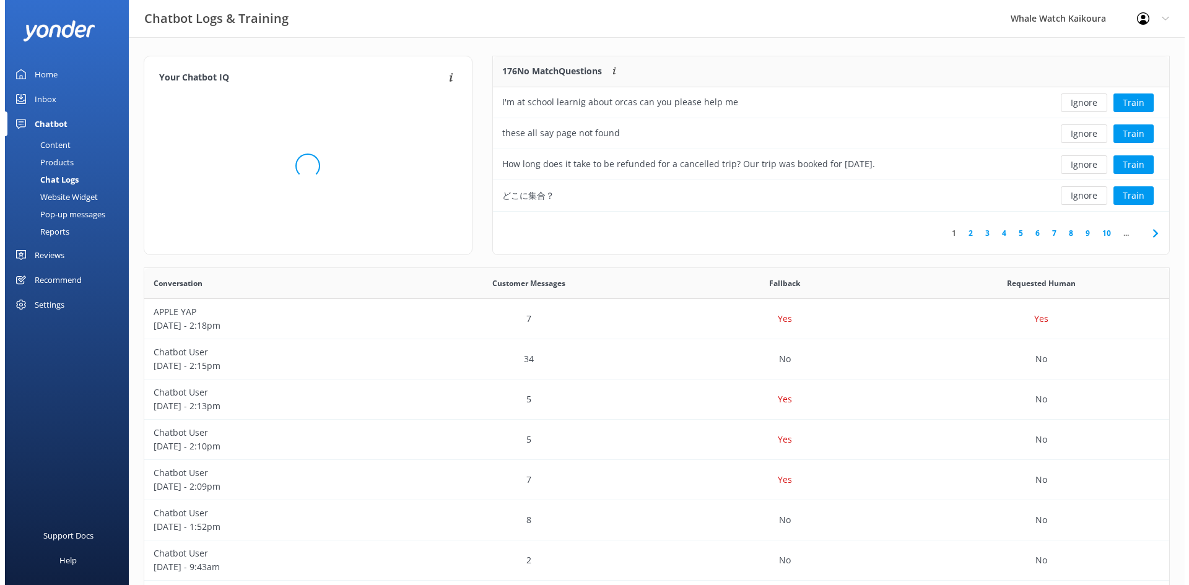
scroll to position [10, 10]
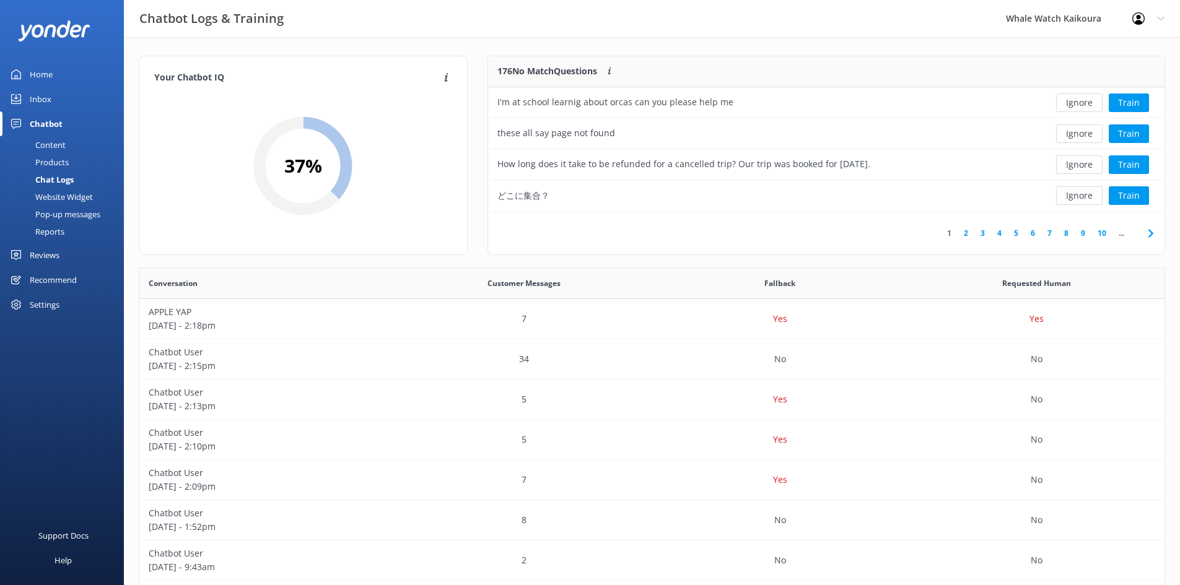
click at [961, 232] on link "2" at bounding box center [965, 233] width 17 height 12
click at [982, 231] on link "3" at bounding box center [982, 233] width 17 height 12
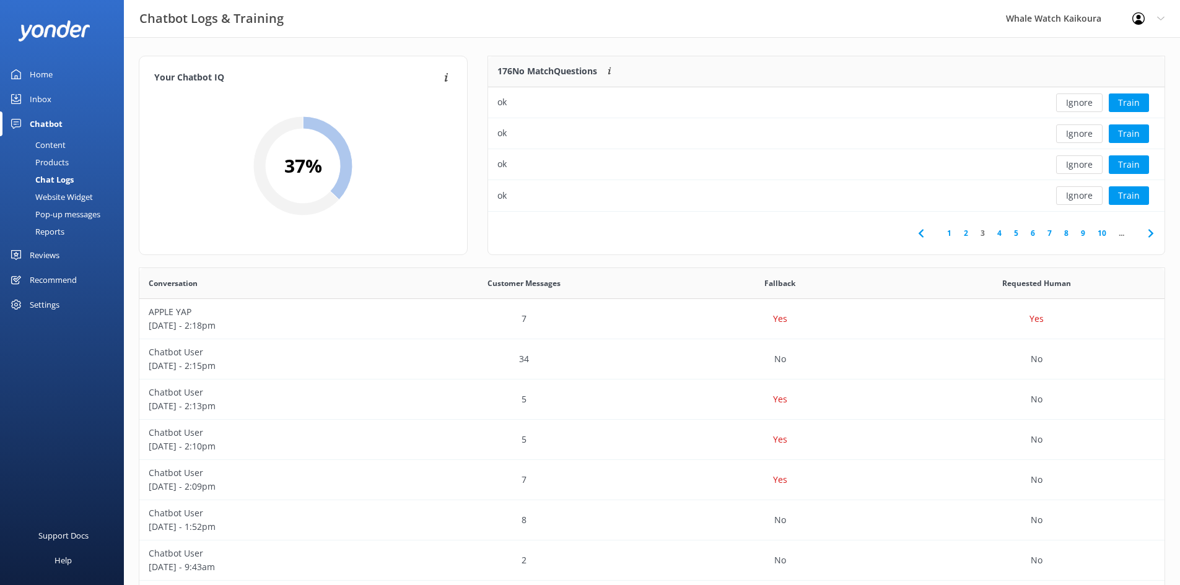
click at [1000, 232] on link "4" at bounding box center [999, 233] width 17 height 12
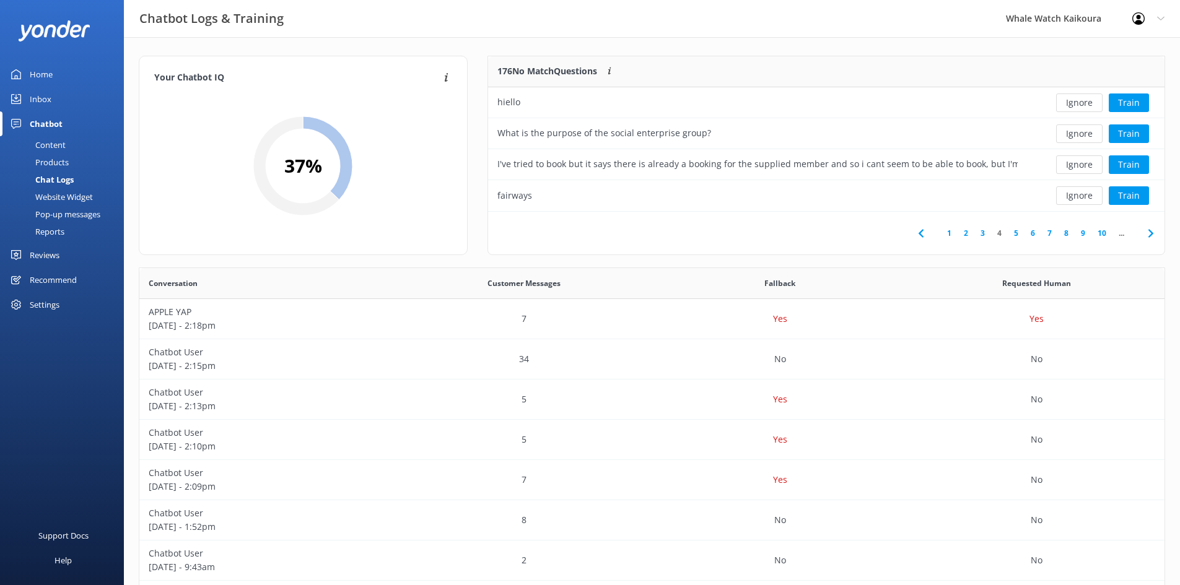
click at [1017, 233] on link "5" at bounding box center [1016, 233] width 17 height 12
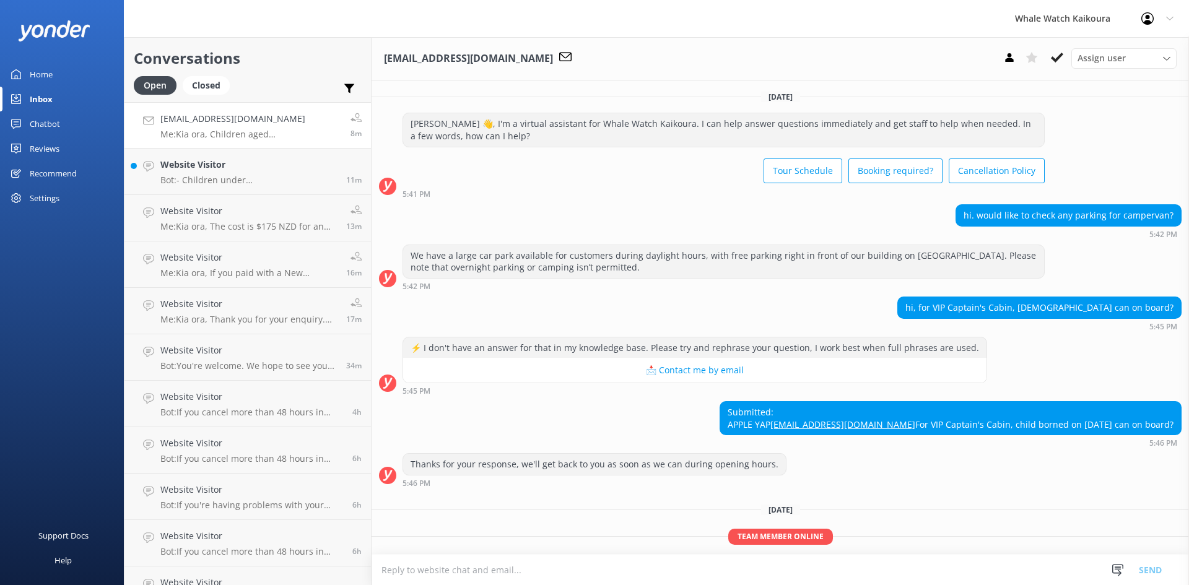
scroll to position [191, 0]
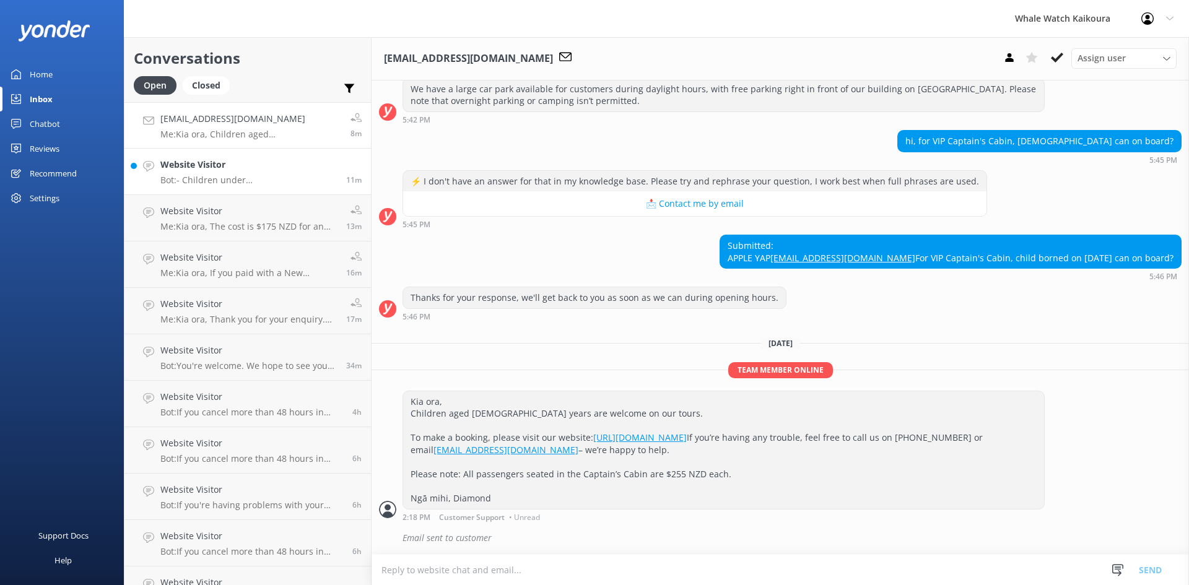
click at [214, 169] on h4 "Website Visitor" at bounding box center [248, 165] width 177 height 14
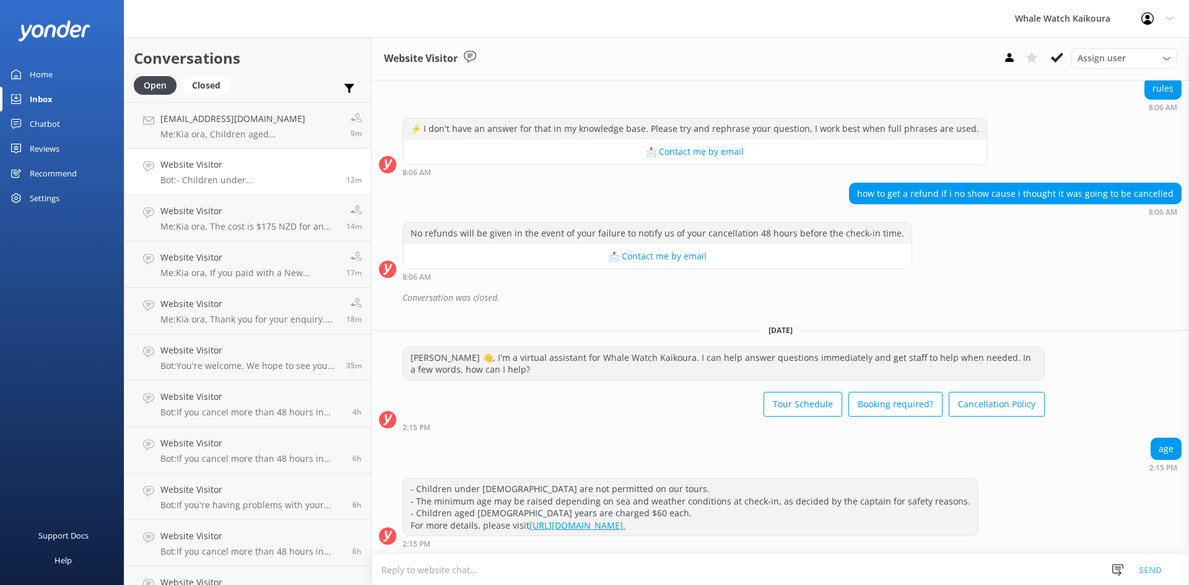
scroll to position [2337, 0]
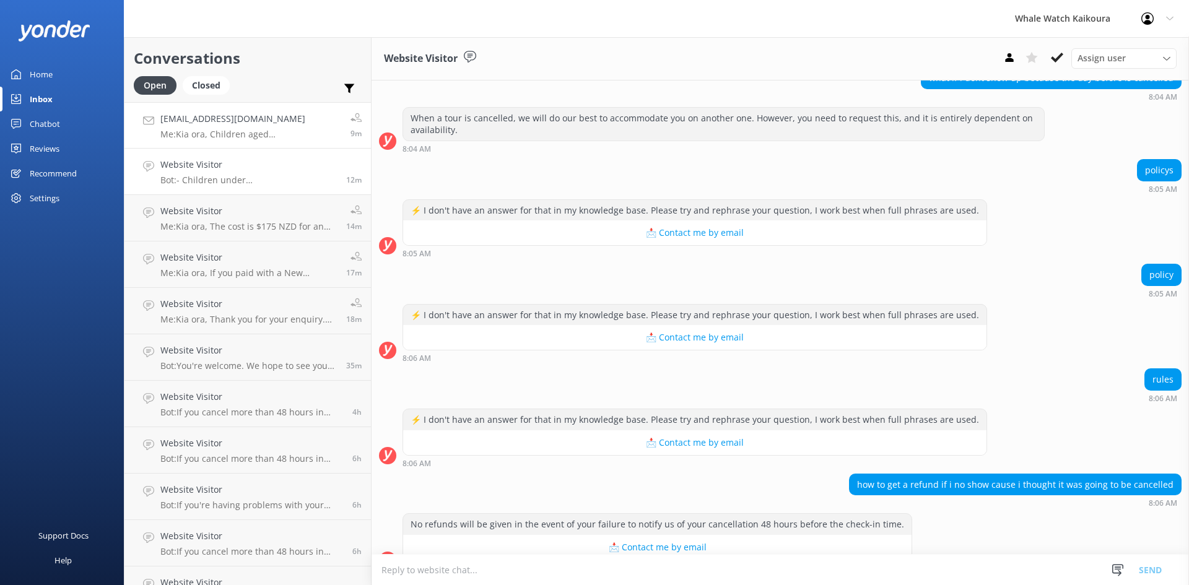
click at [206, 133] on p "Me: Kia ora, Children aged [DEMOGRAPHIC_DATA] years are welcome on our tours. T…" at bounding box center [250, 134] width 181 height 11
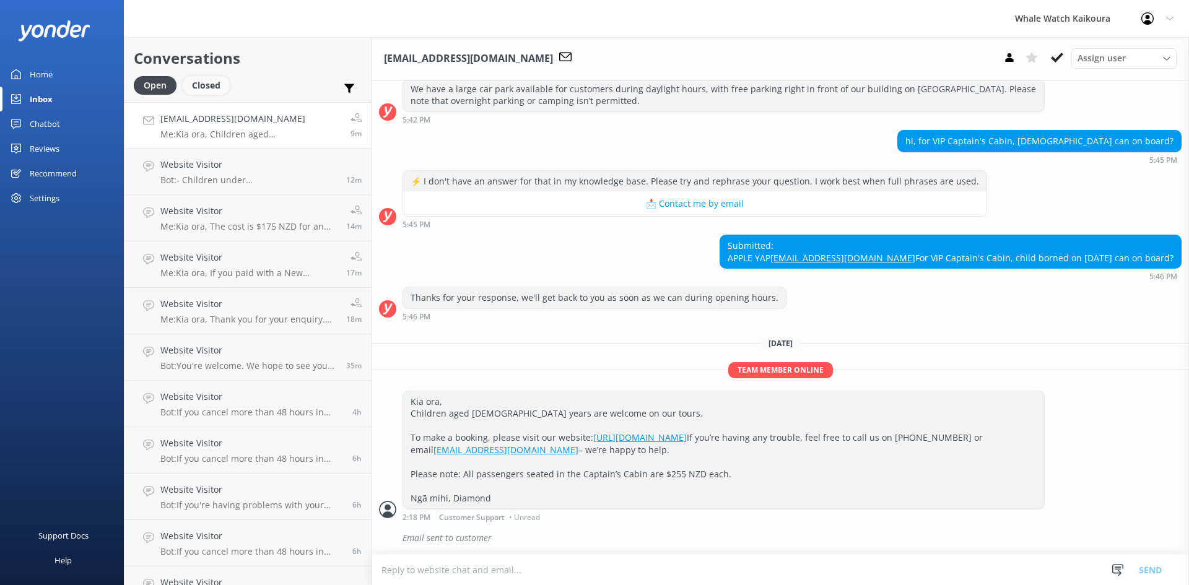
click at [206, 83] on div "Closed" at bounding box center [206, 85] width 47 height 19
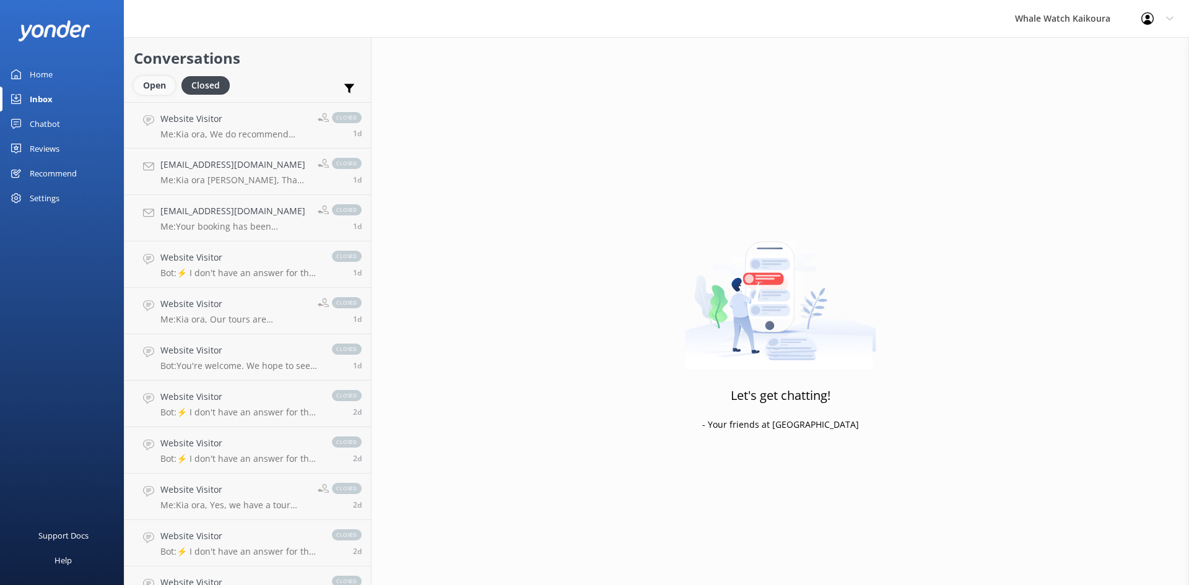
click at [155, 94] on div "Open" at bounding box center [154, 85] width 41 height 19
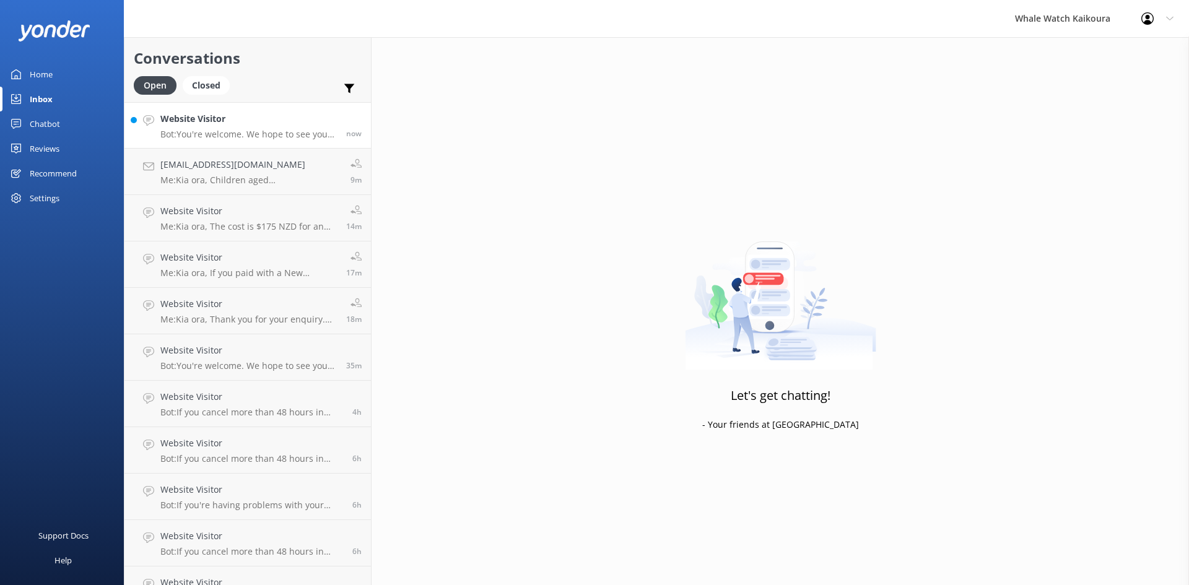
click at [240, 128] on div "Website Visitor Bot: You're welcome. We hope to see you at Whale Watch [PERSON_…" at bounding box center [248, 125] width 177 height 27
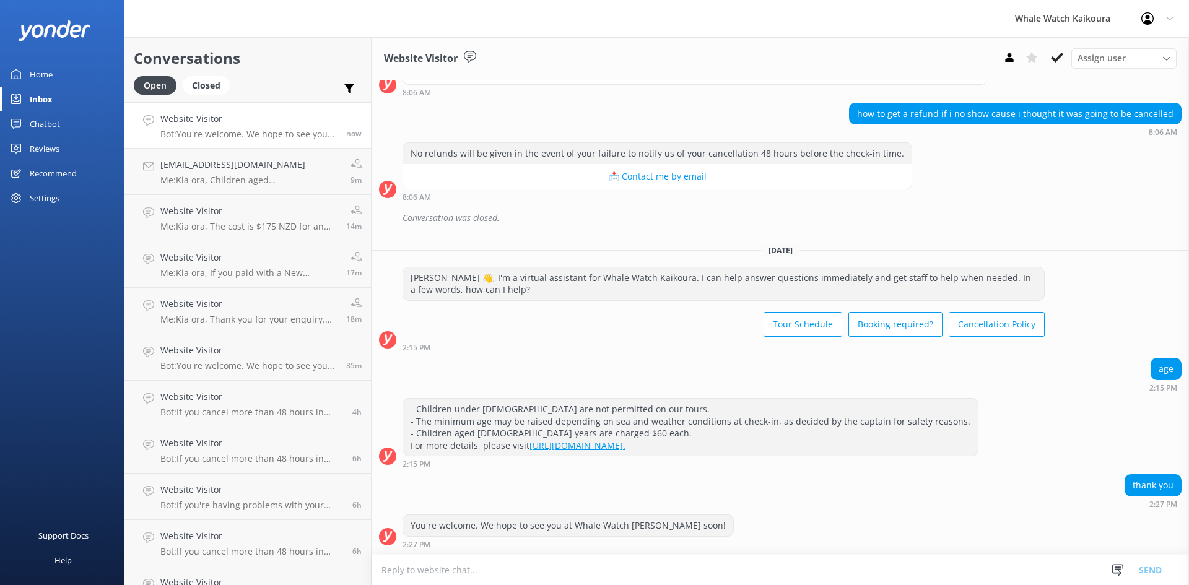
scroll to position [2337, 0]
click at [173, 174] on div "[EMAIL_ADDRESS][DOMAIN_NAME] Me: Kia ora, Children aged [DEMOGRAPHIC_DATA] year…" at bounding box center [250, 171] width 181 height 27
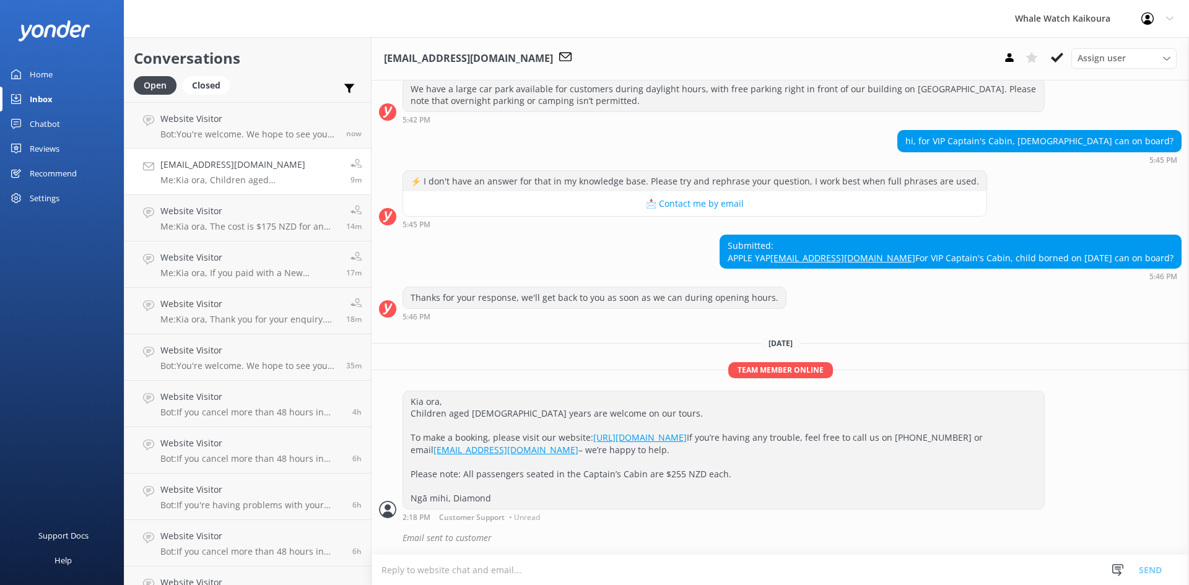
scroll to position [191, 0]
click at [209, 83] on div "Closed" at bounding box center [206, 85] width 47 height 19
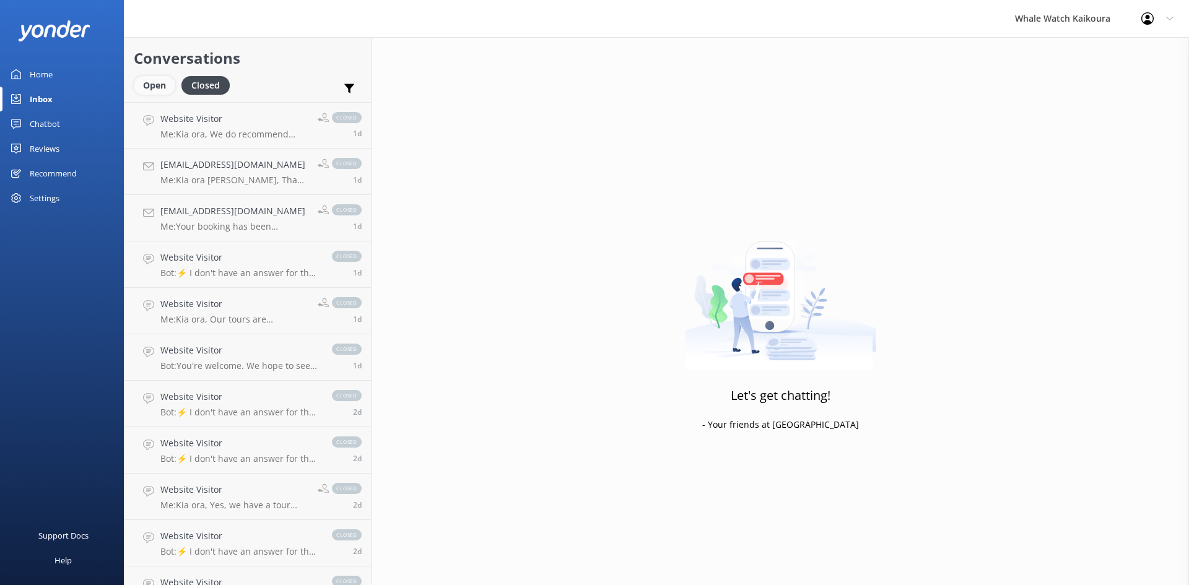
click at [159, 82] on div "Open" at bounding box center [154, 85] width 41 height 19
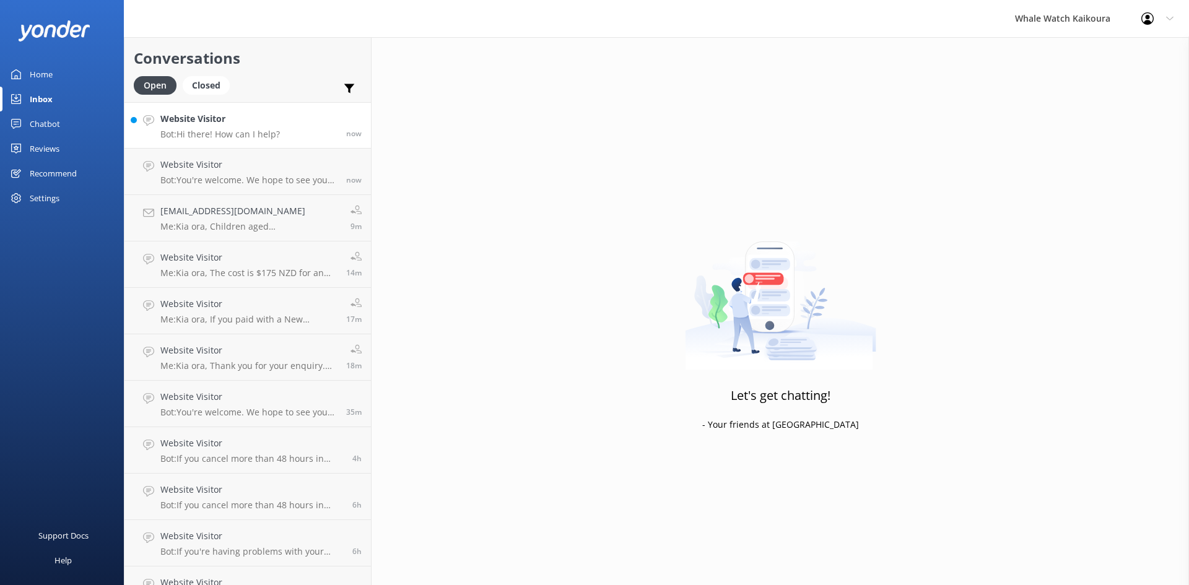
click at [217, 132] on p "Bot: Hi there! How can I help?" at bounding box center [220, 134] width 120 height 11
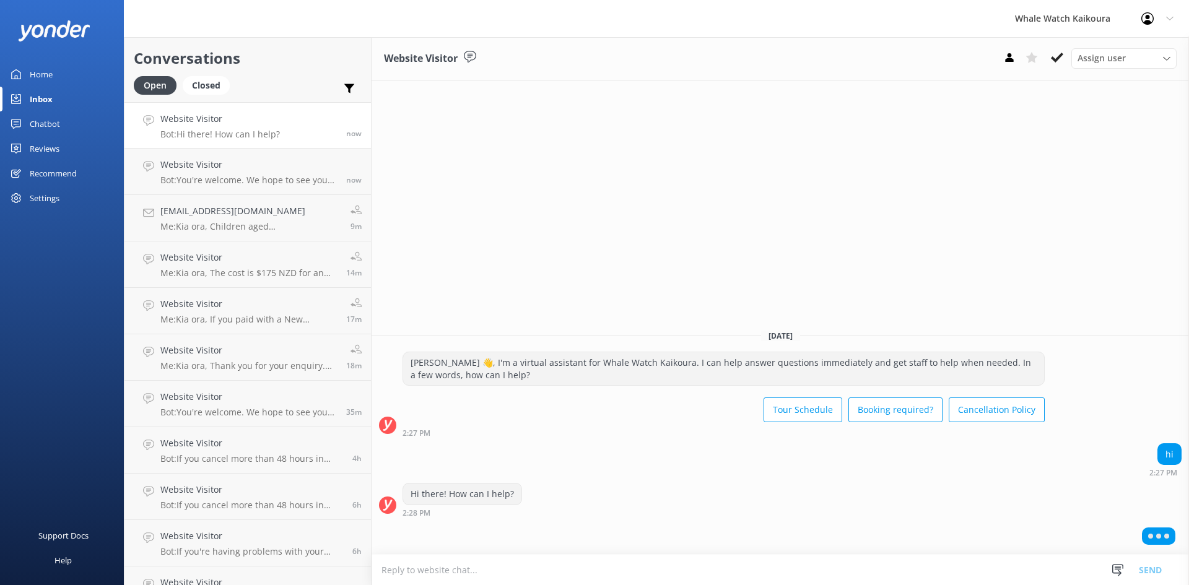
click at [691, 569] on textarea at bounding box center [780, 570] width 817 height 30
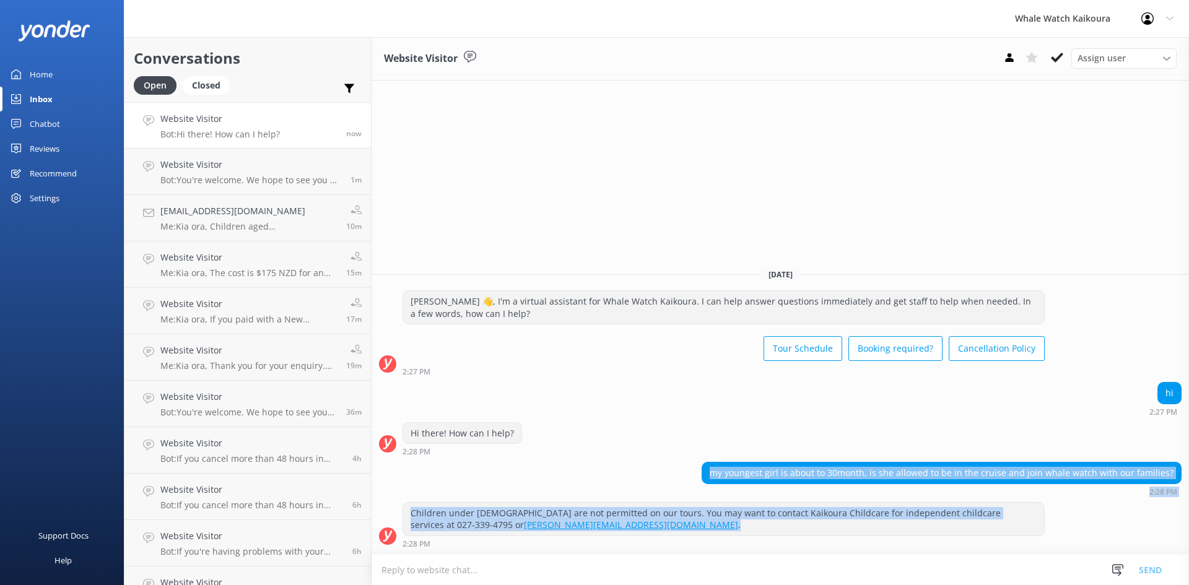
drag, startPoint x: 719, startPoint y: 524, endPoint x: 980, endPoint y: 518, distance: 260.8
click at [959, 521] on div "[DATE] [PERSON_NAME] 👋, I'm a virtual assistant for Whale Watch Kaikoura. I can…" at bounding box center [780, 406] width 817 height 296
click at [1136, 495] on div "2:28 PM" at bounding box center [942, 491] width 480 height 9
drag, startPoint x: 582, startPoint y: 389, endPoint x: 570, endPoint y: 532, distance: 143.5
click at [570, 532] on div "[DATE] [PERSON_NAME] 👋, I'm a virtual assistant for Whale Watch Kaikoura. I can…" at bounding box center [780, 406] width 817 height 296
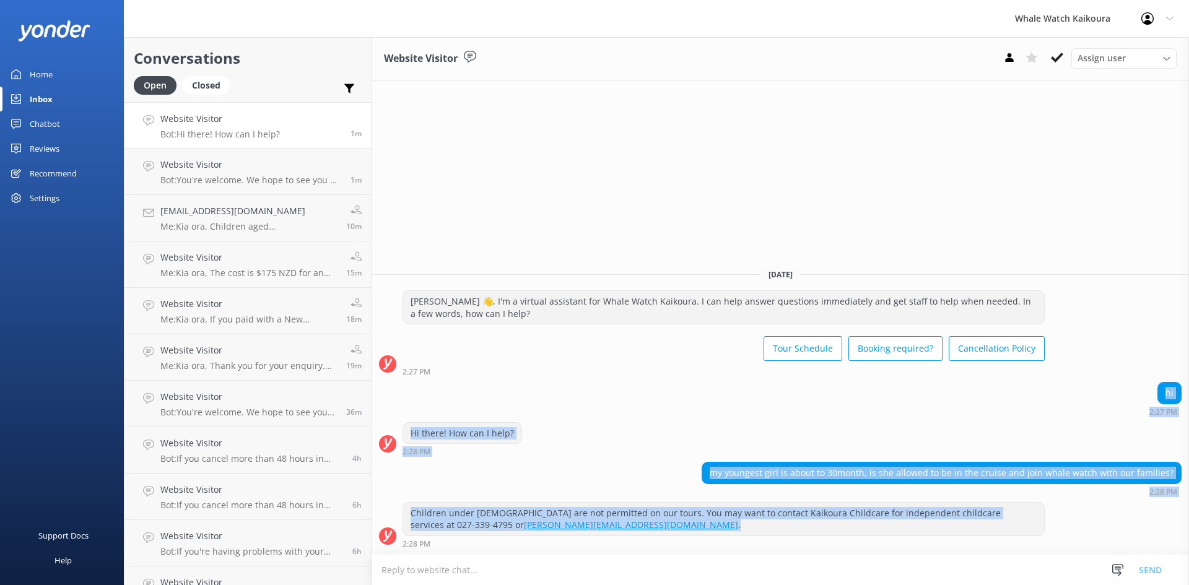
click at [588, 531] on div "Children under [DEMOGRAPHIC_DATA] are not permitted on our tours. You may want …" at bounding box center [723, 519] width 641 height 33
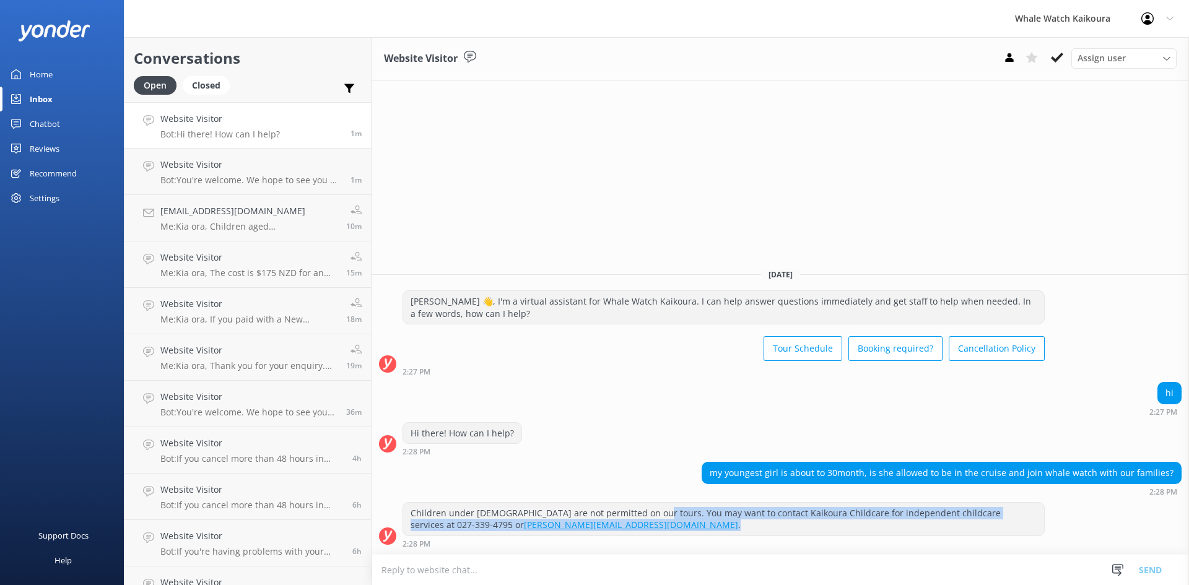
drag, startPoint x: 645, startPoint y: 513, endPoint x: 909, endPoint y: 520, distance: 263.9
click at [909, 520] on div "Children under [DEMOGRAPHIC_DATA] are not permitted on our tours. You may want …" at bounding box center [723, 519] width 641 height 33
drag, startPoint x: 895, startPoint y: 517, endPoint x: 912, endPoint y: 537, distance: 26.3
click at [912, 537] on div "Children under [DEMOGRAPHIC_DATA] are not permitted on our tours. You may want …" at bounding box center [724, 525] width 642 height 46
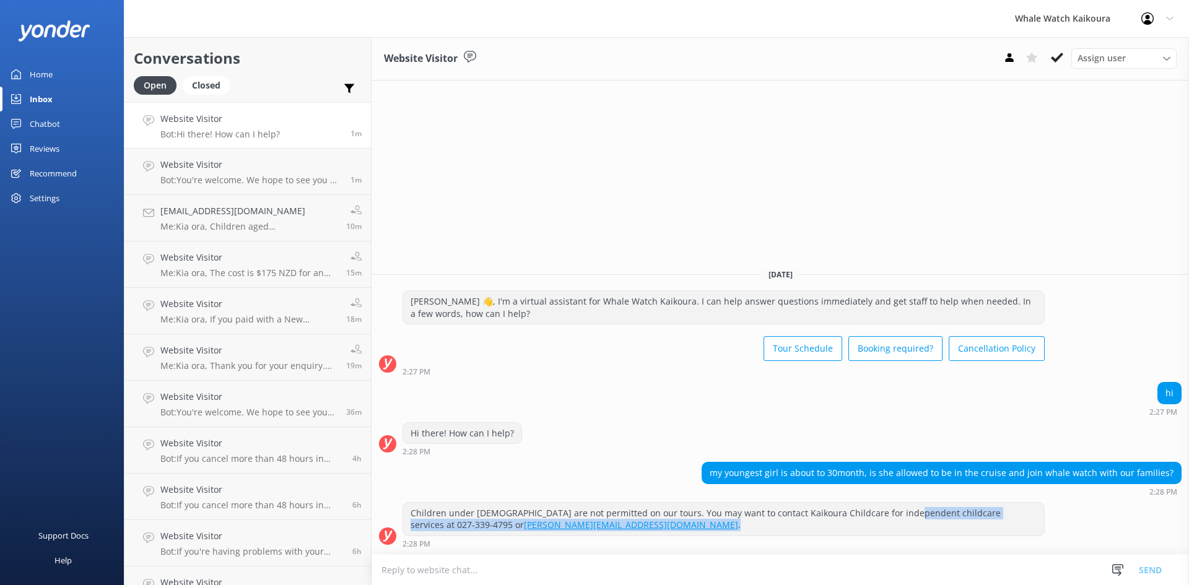
click at [912, 537] on div "Children under [DEMOGRAPHIC_DATA] are not permitted on our tours. You may want …" at bounding box center [724, 525] width 642 height 46
drag, startPoint x: 652, startPoint y: 512, endPoint x: 801, endPoint y: 521, distance: 149.5
click at [801, 521] on div "Children under [DEMOGRAPHIC_DATA] are not permitted on our tours. You may want …" at bounding box center [723, 519] width 641 height 33
drag, startPoint x: 414, startPoint y: 524, endPoint x: 632, endPoint y: 527, distance: 217.4
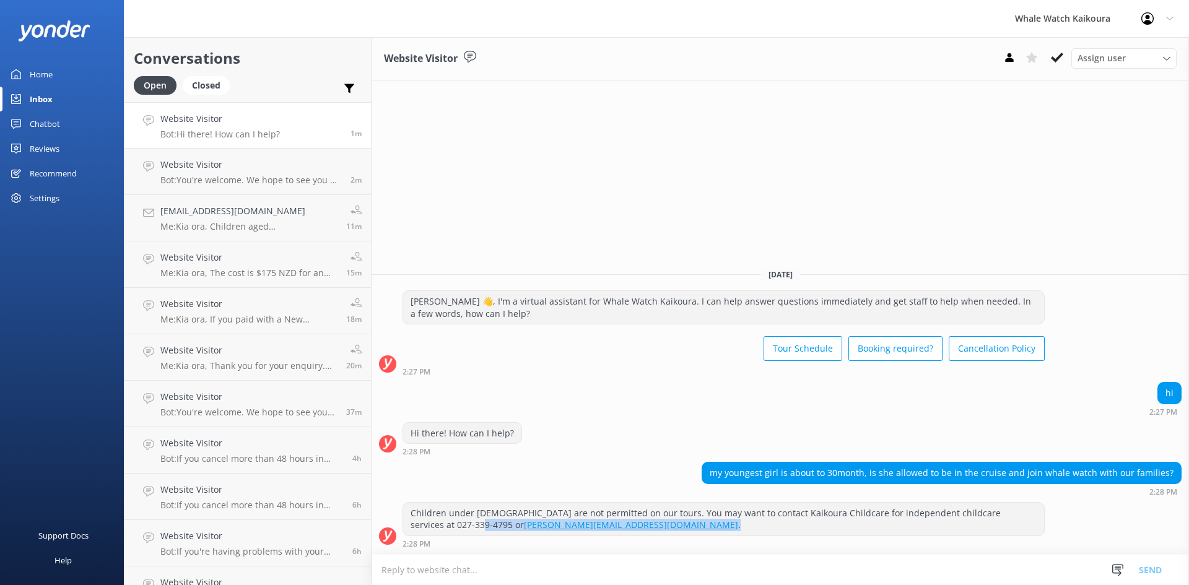
click at [632, 527] on div "Children under [DEMOGRAPHIC_DATA] are not permitted on our tours. You may want …" at bounding box center [723, 519] width 641 height 33
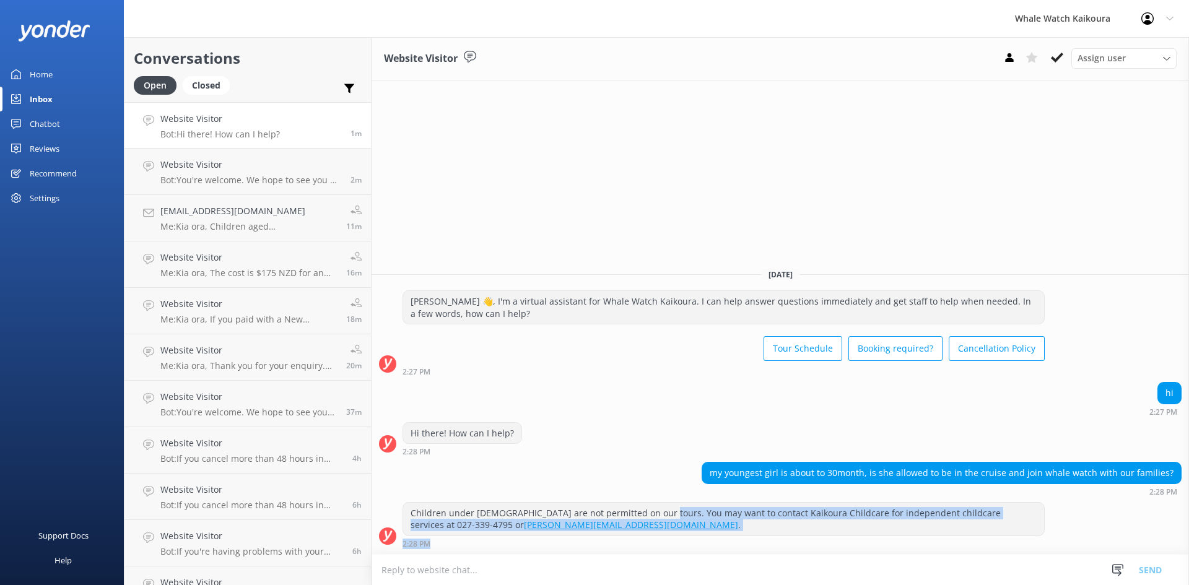
drag, startPoint x: 648, startPoint y: 512, endPoint x: 756, endPoint y: 546, distance: 112.6
click at [756, 546] on div "Children under [DEMOGRAPHIC_DATA] are not permitted on our tours. You may want …" at bounding box center [724, 525] width 642 height 46
click at [751, 531] on div "Children under [DEMOGRAPHIC_DATA] are not permitted on our tours. You may want …" at bounding box center [723, 519] width 641 height 33
drag, startPoint x: 677, startPoint y: 524, endPoint x: 669, endPoint y: 526, distance: 8.4
click at [676, 525] on div "Children under [DEMOGRAPHIC_DATA] are not permitted on our tours. You may want …" at bounding box center [723, 519] width 641 height 33
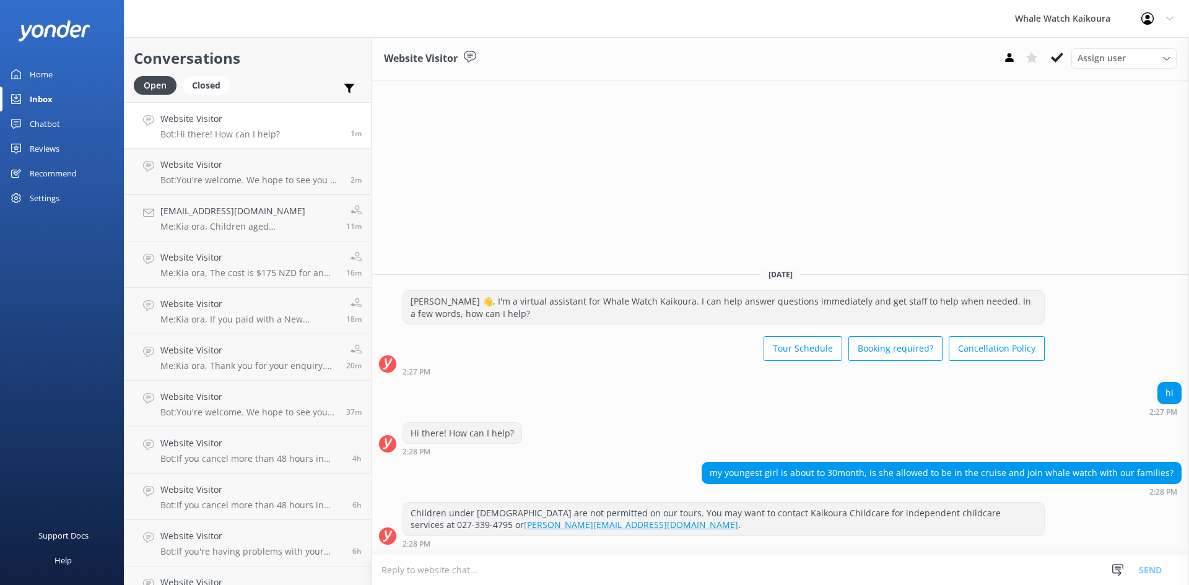
click at [593, 519] on div "Children under [DEMOGRAPHIC_DATA] are not permitted on our tours. You may want …" at bounding box center [723, 519] width 641 height 33
click at [263, 255] on h4 "Website Visitor" at bounding box center [248, 258] width 177 height 14
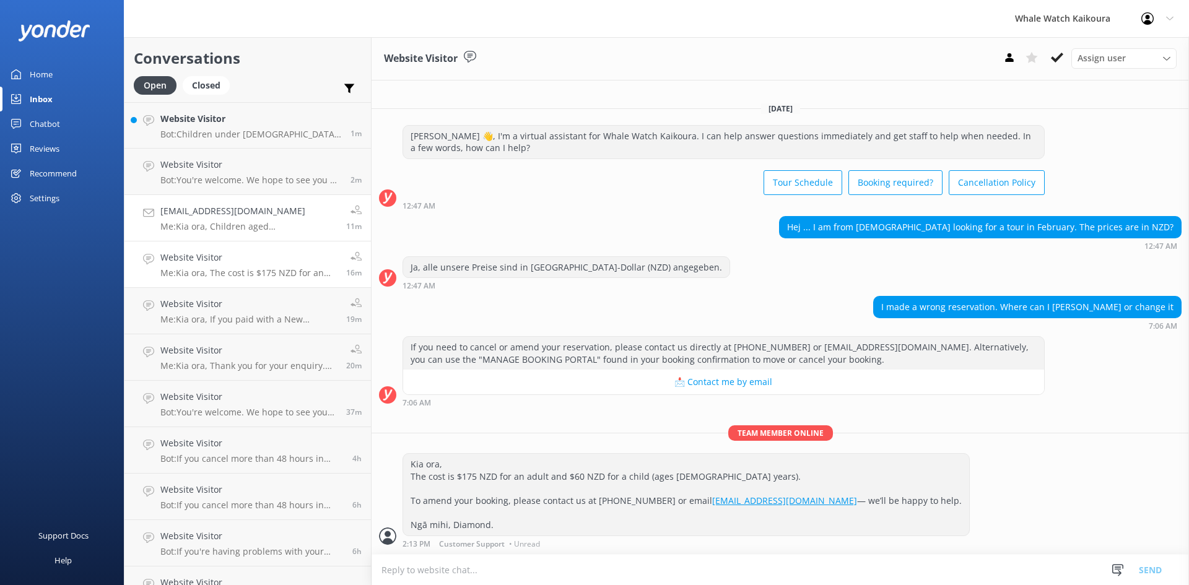
click at [263, 222] on p "Me: Kia ora, Children aged [DEMOGRAPHIC_DATA] years are welcome on our tours. T…" at bounding box center [248, 226] width 177 height 11
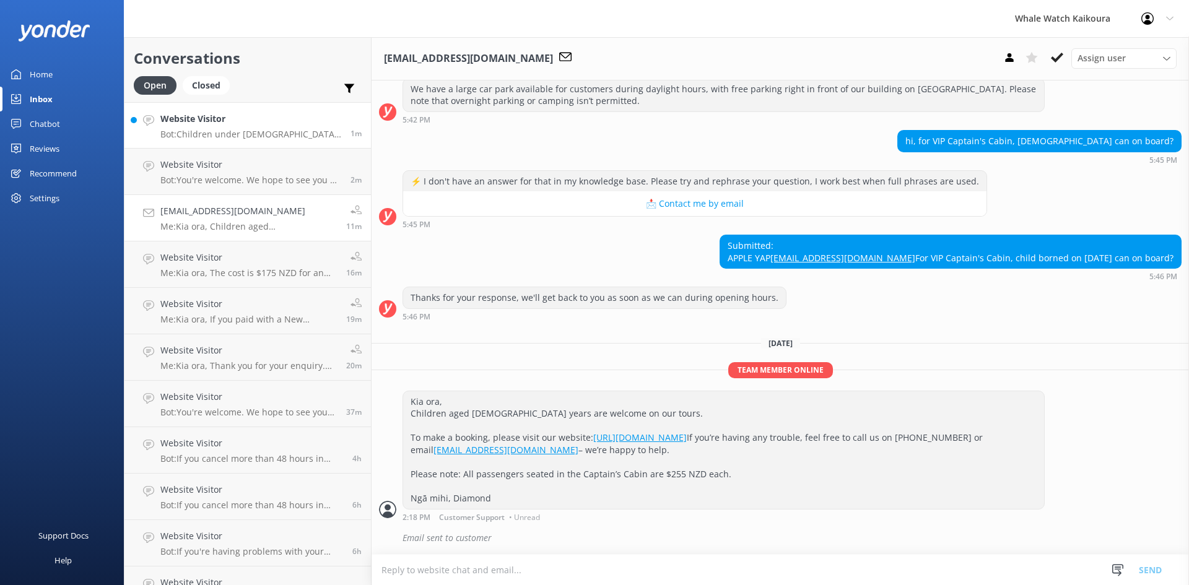
scroll to position [191, 0]
click at [245, 142] on link "Website Visitor Bot: Children under [DEMOGRAPHIC_DATA] are not permitted on our…" at bounding box center [247, 125] width 246 height 46
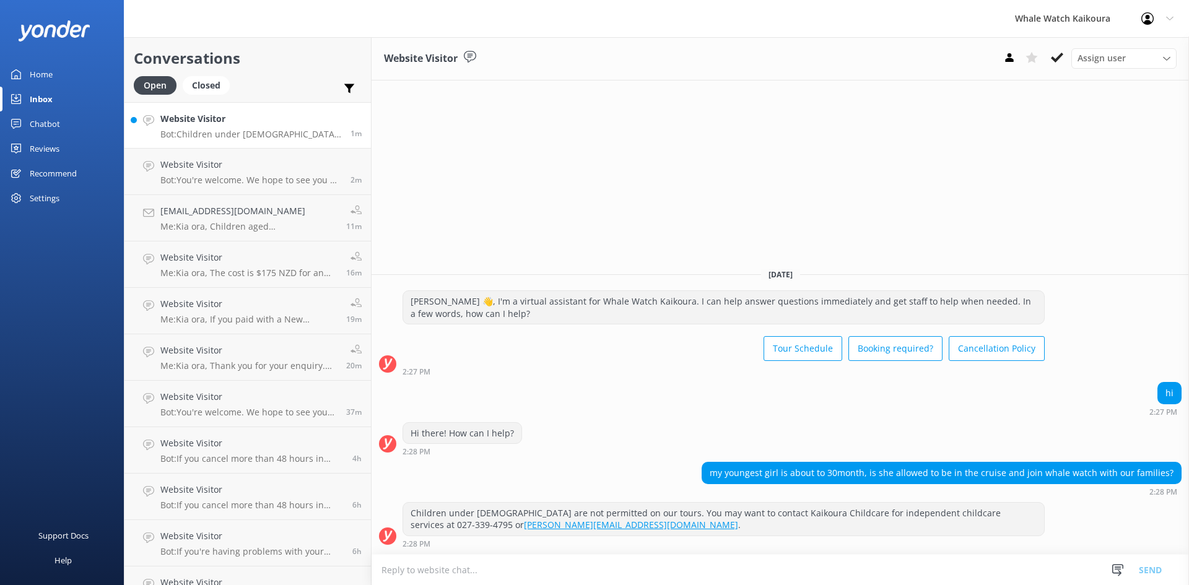
click at [256, 129] on p "Bot: Children under [DEMOGRAPHIC_DATA] are not permitted on our tours. You may …" at bounding box center [250, 134] width 181 height 11
drag, startPoint x: 416, startPoint y: 510, endPoint x: 598, endPoint y: 511, distance: 181.5
click at [597, 511] on div "Children under [DEMOGRAPHIC_DATA] are not permitted on our tours. You may want …" at bounding box center [723, 519] width 641 height 33
click at [598, 511] on div "Children under [DEMOGRAPHIC_DATA] are not permitted on our tours. You may want …" at bounding box center [723, 519] width 641 height 33
drag, startPoint x: 541, startPoint y: 521, endPoint x: 418, endPoint y: 524, distance: 123.3
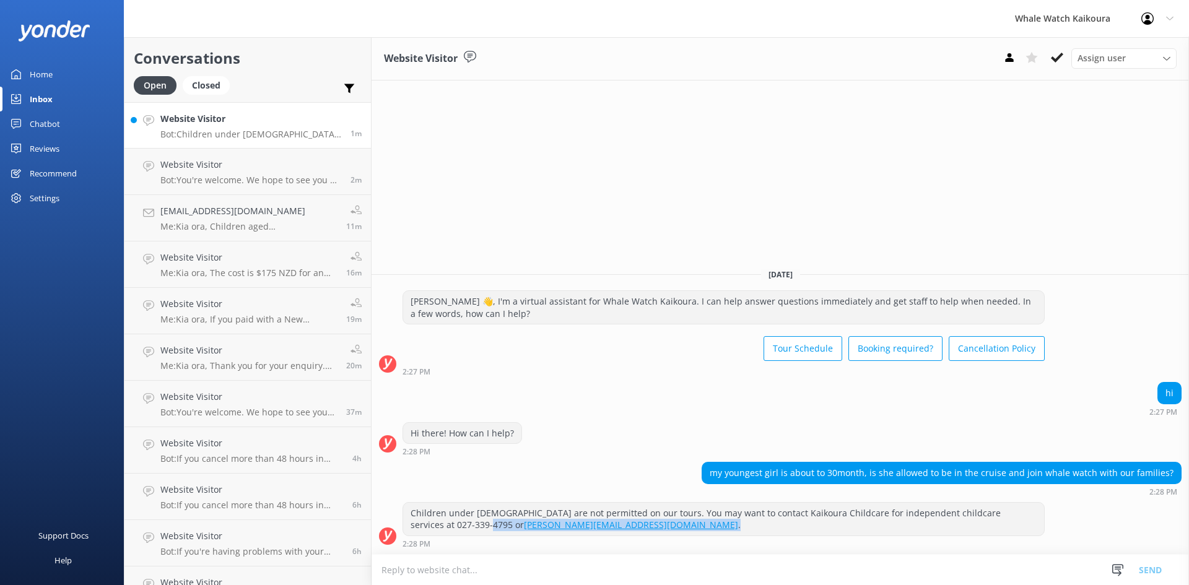
click at [418, 524] on div "Children under [DEMOGRAPHIC_DATA] are not permitted on our tours. You may want …" at bounding box center [723, 519] width 641 height 33
copy div "[PERSON_NAME][EMAIL_ADDRESS][DOMAIN_NAME] ."
click at [602, 526] on div "Children under [DEMOGRAPHIC_DATA] are not permitted on our tours. You may want …" at bounding box center [723, 519] width 641 height 33
click at [235, 175] on p "Bot: You're welcome. We hope to see you at Whale Watch [PERSON_NAME] soon!" at bounding box center [250, 180] width 181 height 11
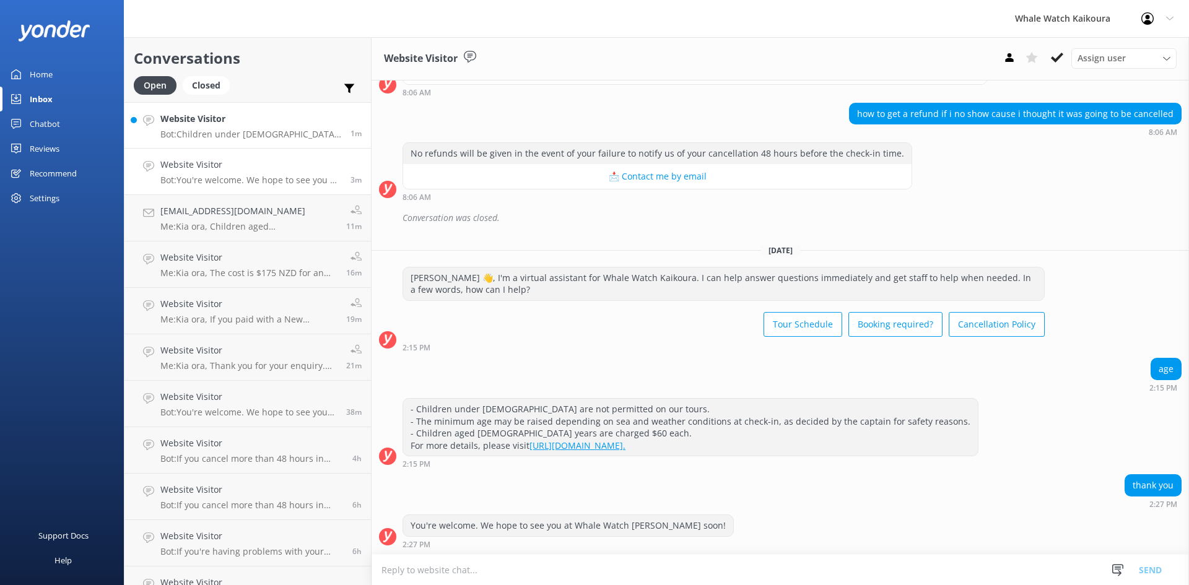
scroll to position [2337, 0]
click at [256, 133] on p "Bot: Children under [DEMOGRAPHIC_DATA] are not permitted on our tours. You may …" at bounding box center [250, 134] width 181 height 11
